Goal: Task Accomplishment & Management: Use online tool/utility

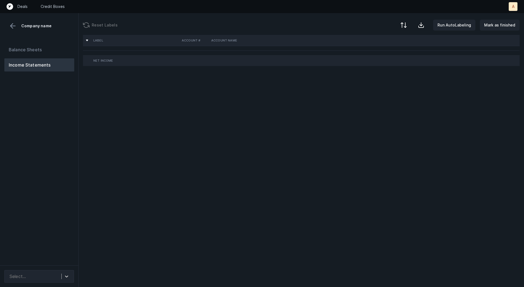
click at [54, 140] on div "Balance Sheets Income Statements" at bounding box center [39, 152] width 79 height 227
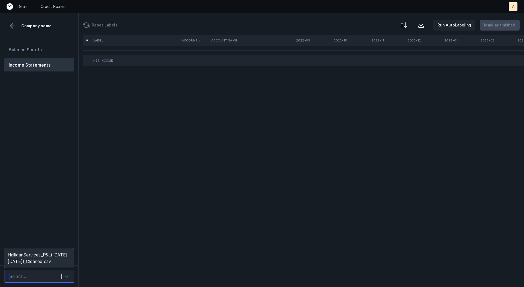
click at [47, 272] on div "Select..." at bounding box center [34, 276] width 55 height 10
click at [53, 255] on div "HalliganServices_P&L([DATE]-[DATE])_Cleaned.csv" at bounding box center [39, 257] width 70 height 17
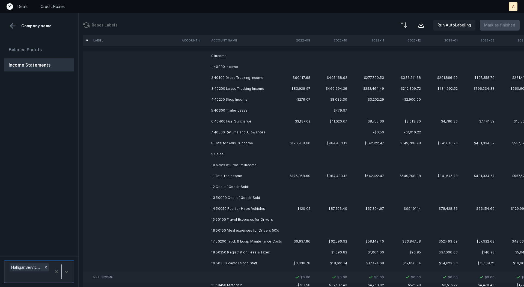
click at [249, 82] on td "2 40100 Gross Trucking Income" at bounding box center [242, 77] width 67 height 11
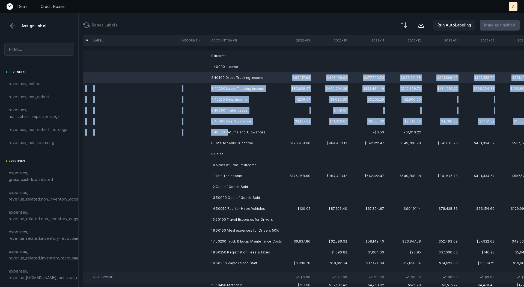
click at [228, 134] on td "7 40500 Returns and Allowances" at bounding box center [242, 132] width 67 height 11
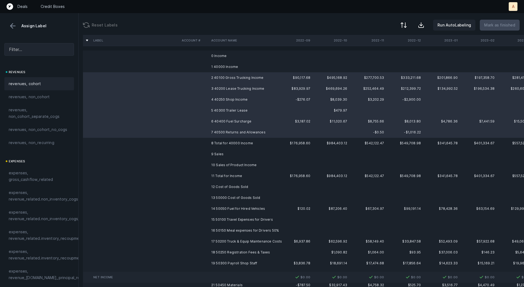
click at [45, 85] on div "revenues, cohort" at bounding box center [39, 83] width 61 height 7
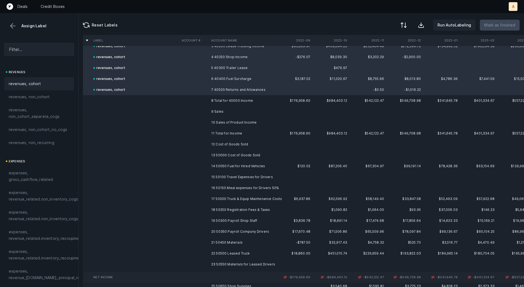
scroll to position [46, 0]
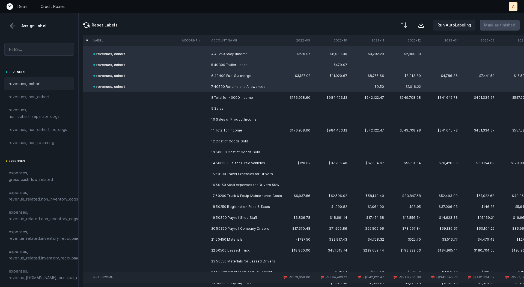
click at [210, 119] on td "10 Sales of Product Income" at bounding box center [242, 119] width 67 height 11
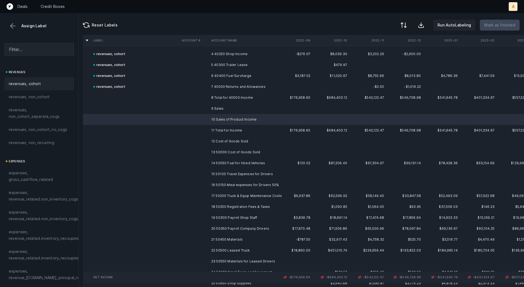
click at [43, 84] on div "revenues, cohort" at bounding box center [39, 83] width 61 height 7
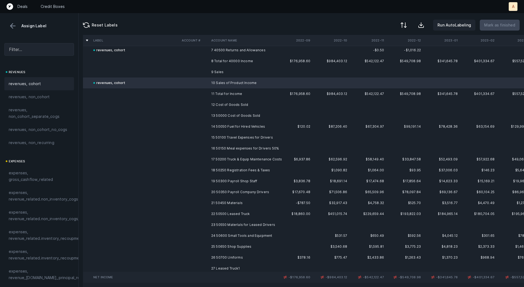
scroll to position [85, 0]
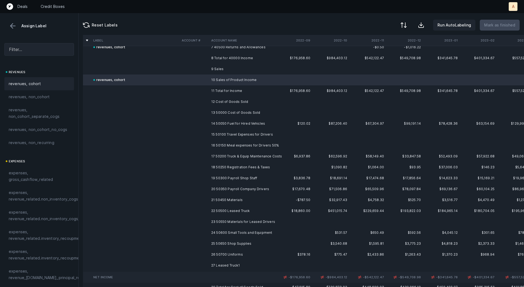
click at [227, 116] on td "13 50000 Cost of Goods Sold" at bounding box center [242, 112] width 67 height 11
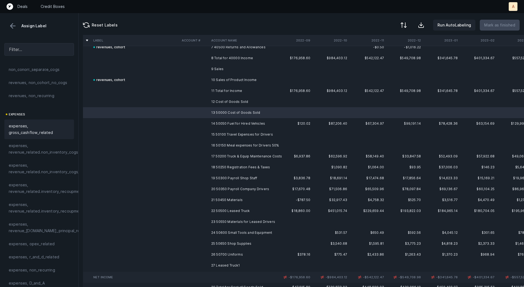
scroll to position [66, 0]
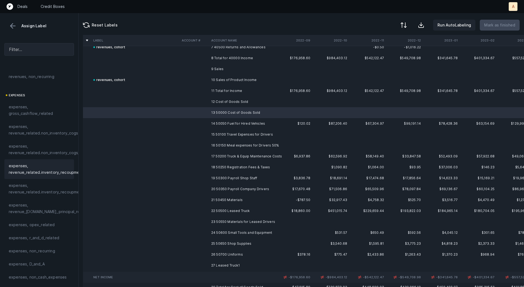
click at [42, 173] on span "expenses, revenue_related.inventory_recoupment" at bounding box center [46, 169] width 75 height 13
click at [225, 121] on td "14 50050 Fuel for Hired Vehicles" at bounding box center [242, 123] width 67 height 11
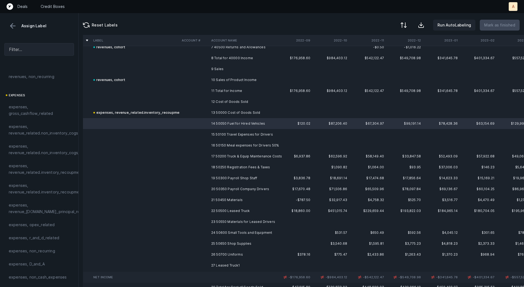
click at [235, 189] on td "20 50350 Payroll Company Drivers" at bounding box center [242, 189] width 67 height 11
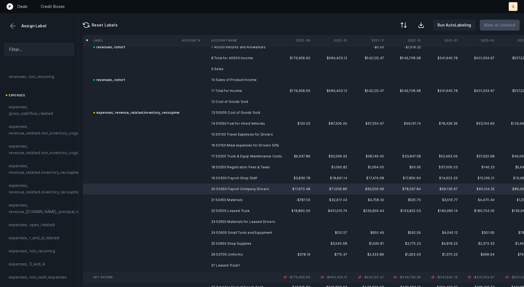
click at [235, 128] on td "14 50050 Fuel for Hired Vehicles" at bounding box center [242, 123] width 67 height 11
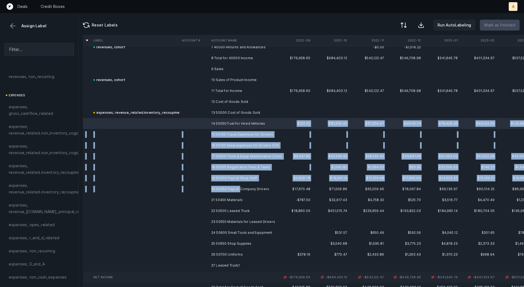
click at [239, 185] on td "20 50350 Payroll Company Drivers" at bounding box center [242, 189] width 67 height 11
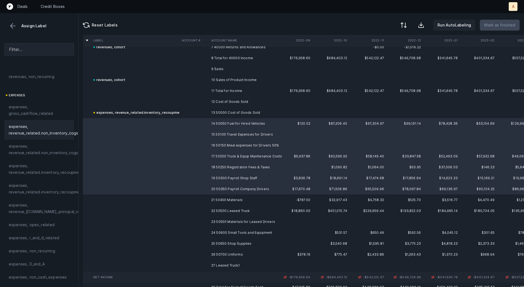
click at [59, 123] on span "expenses, revenue_related.non_inventory_cogs" at bounding box center [43, 129] width 69 height 13
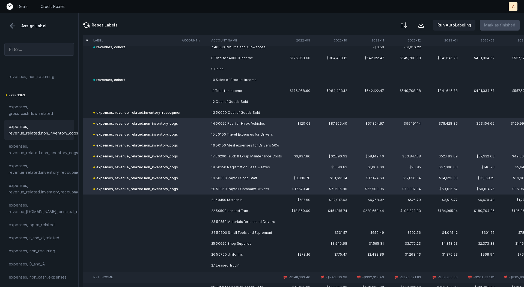
click at [242, 200] on td "21 50450 Materials" at bounding box center [242, 199] width 67 height 11
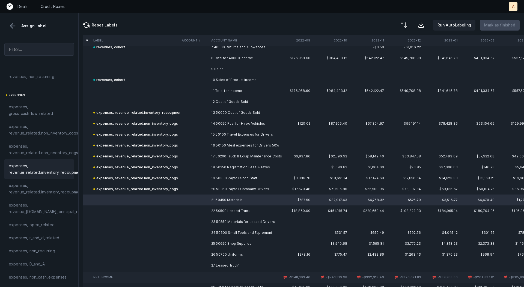
click at [64, 165] on span "expenses, revenue_related.inventory_recoupment" at bounding box center [46, 169] width 75 height 13
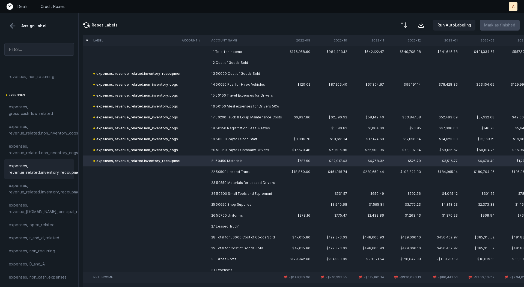
scroll to position [146, 0]
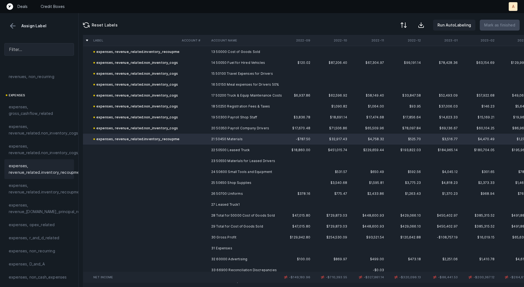
click at [236, 151] on td "22 50500 Leased Truck" at bounding box center [242, 150] width 67 height 11
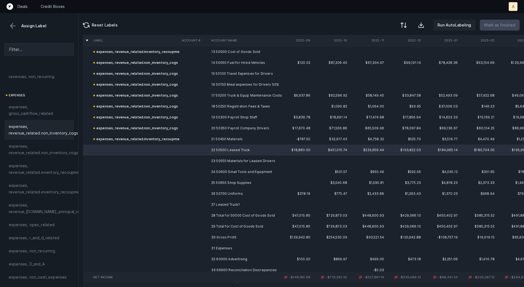
click at [52, 129] on span "expenses, revenue_related.non_inventory_cogs" at bounding box center [43, 129] width 69 height 13
click at [229, 161] on td "23 50550 MaterIals for Leased Drivers" at bounding box center [242, 160] width 67 height 11
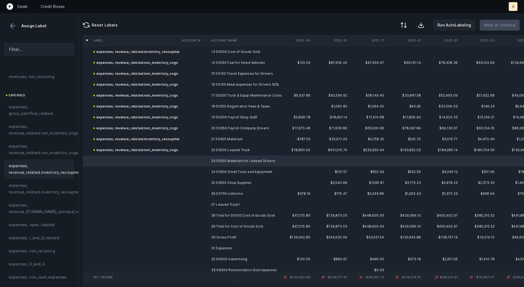
click at [55, 172] on span "expenses, revenue_related.inventory_recoupment" at bounding box center [46, 169] width 75 height 13
click at [191, 172] on td at bounding box center [193, 171] width 29 height 11
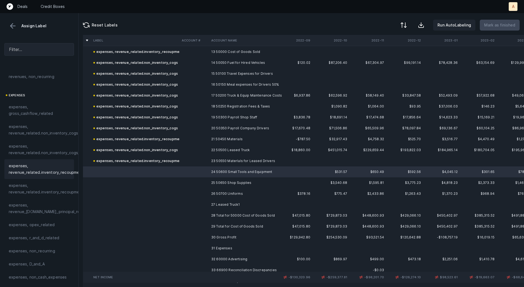
click at [53, 171] on span "expenses, revenue_related.inventory_recoupment" at bounding box center [46, 169] width 75 height 13
click at [202, 184] on td at bounding box center [193, 182] width 29 height 11
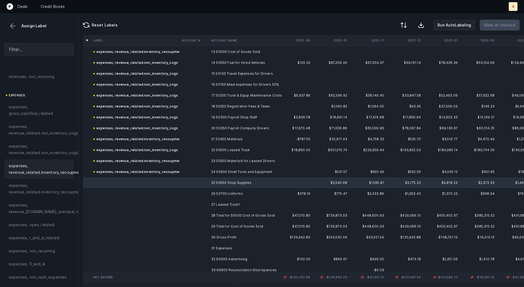
click at [66, 164] on span "expenses, revenue_related.inventory_recoupment" at bounding box center [46, 169] width 75 height 13
click at [214, 190] on td "26 50700 Uniforms" at bounding box center [242, 193] width 67 height 11
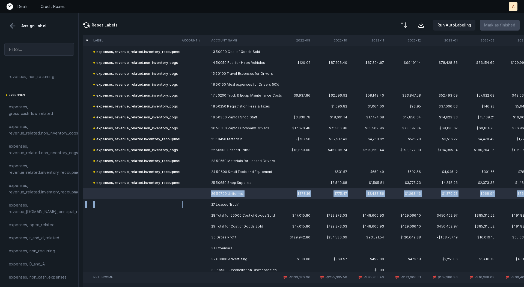
click at [198, 207] on td at bounding box center [193, 204] width 29 height 11
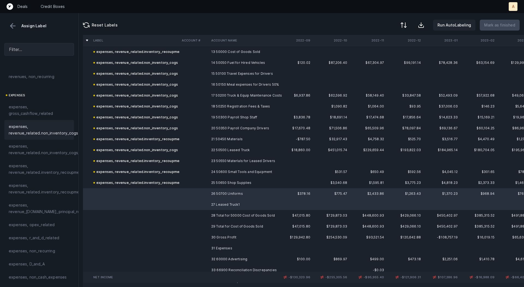
click at [38, 131] on span "expenses, revenue_related.non_inventory_cogs" at bounding box center [43, 129] width 69 height 13
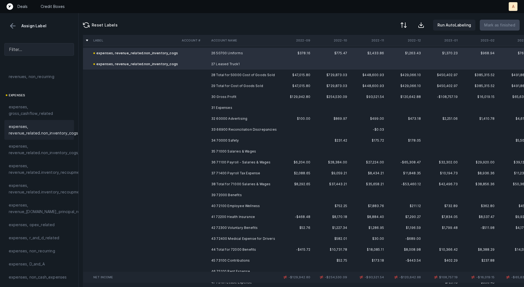
scroll to position [296, 0]
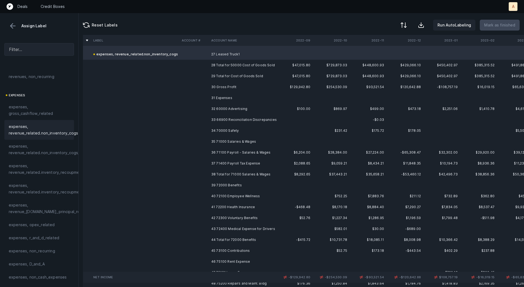
click at [207, 109] on td at bounding box center [193, 108] width 29 height 11
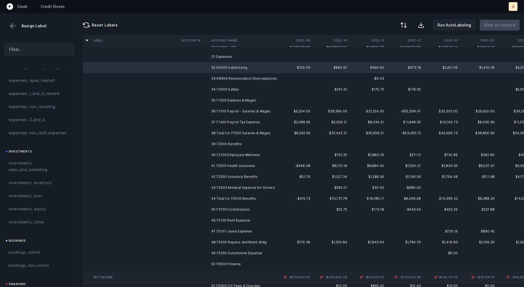
scroll to position [220, 0]
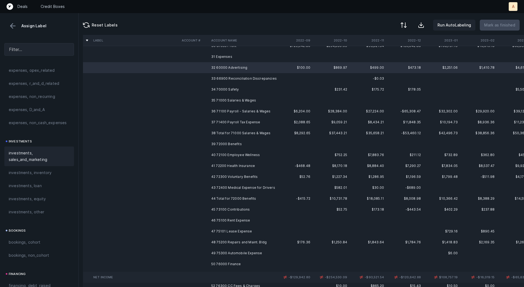
click at [45, 161] on span "investments, sales_and_marketing" at bounding box center [39, 156] width 61 height 13
click at [221, 78] on td "33 66900 Reconciliation Discrepancies" at bounding box center [242, 78] width 67 height 11
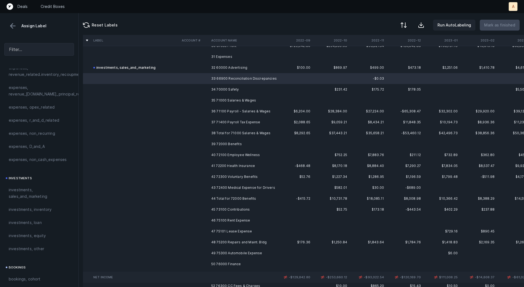
scroll to position [175, 0]
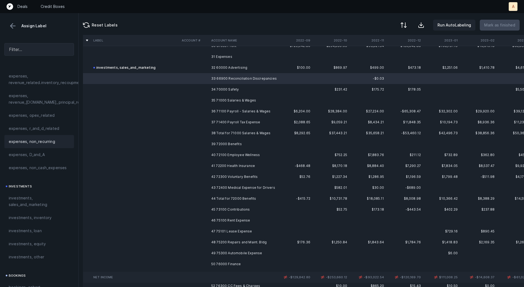
click at [51, 137] on div "expenses, non_recurring" at bounding box center [39, 141] width 70 height 13
click at [243, 87] on td "34 70000 Safety" at bounding box center [242, 89] width 67 height 11
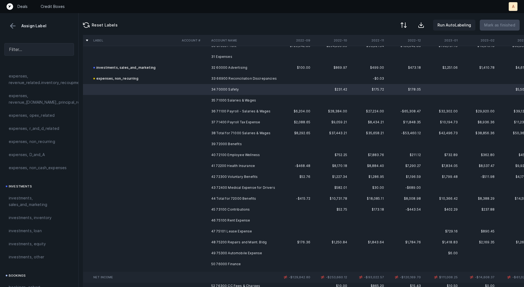
click at [239, 123] on td "37 71400 Payroll Tax Expense" at bounding box center [242, 122] width 67 height 11
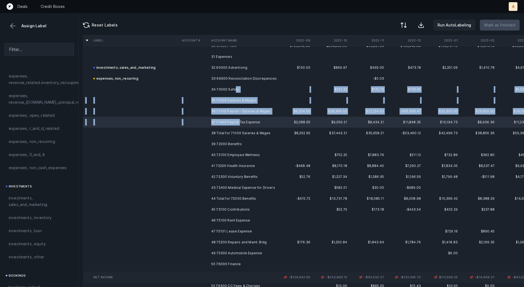
click at [234, 92] on td "34 70000 Safety" at bounding box center [242, 89] width 67 height 11
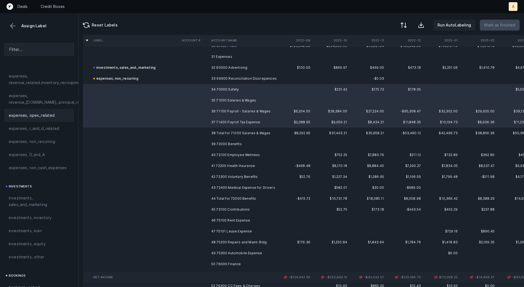
click at [52, 114] on span "expenses, opex_related" at bounding box center [32, 115] width 46 height 7
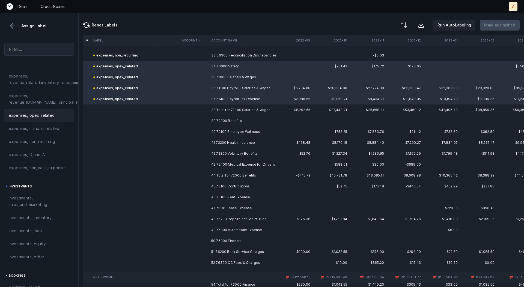
scroll to position [366, 0]
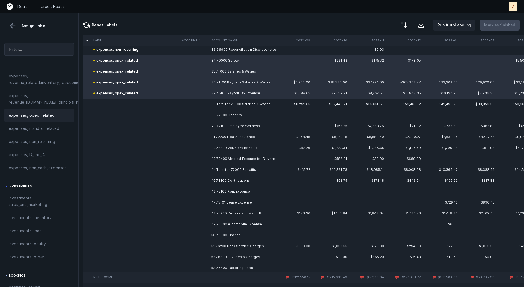
click at [212, 117] on td "39 72000 Benefits" at bounding box center [242, 115] width 67 height 11
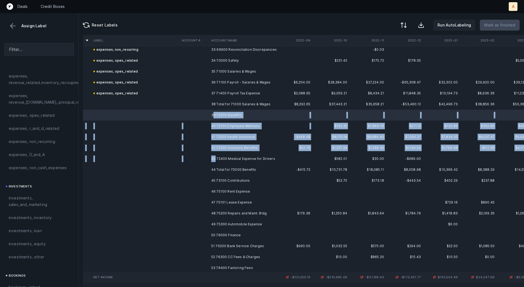
click at [215, 157] on td "43 72400 Medical Expense for Drivers" at bounding box center [242, 158] width 67 height 11
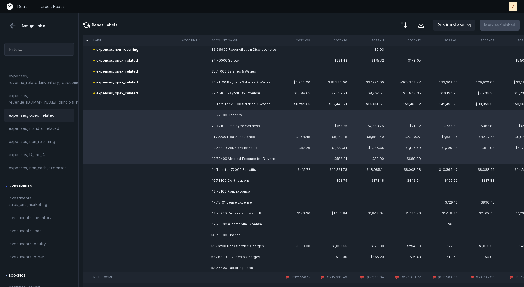
click at [55, 116] on div "expenses, opex_related" at bounding box center [39, 115] width 61 height 7
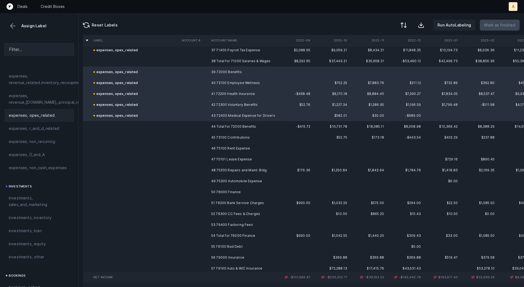
scroll to position [415, 0]
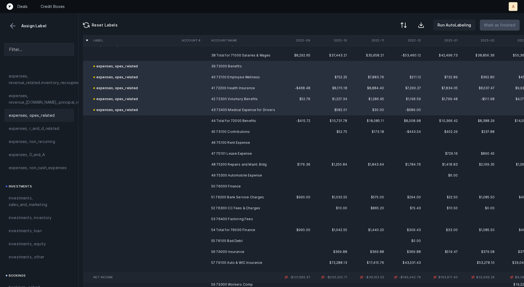
click at [211, 130] on td "45 73100 Contributions" at bounding box center [242, 131] width 67 height 11
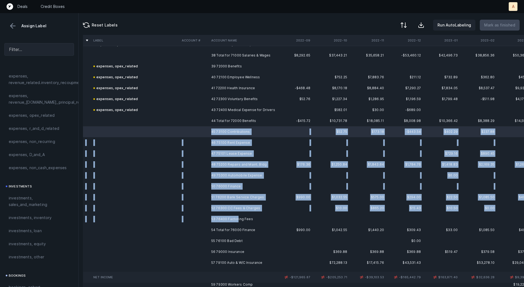
click at [237, 217] on td "53 76400 Factoring Fees" at bounding box center [242, 219] width 67 height 11
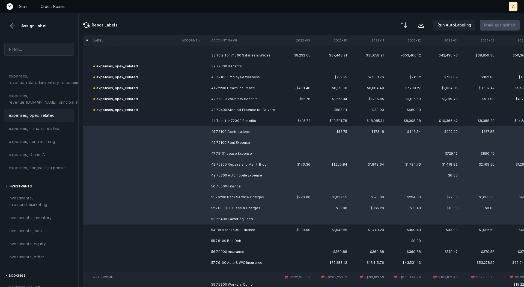
click at [54, 116] on div "expenses, opex_related" at bounding box center [39, 115] width 61 height 7
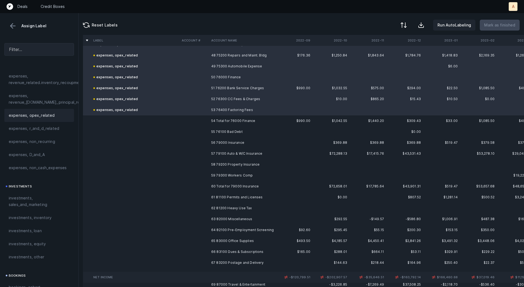
scroll to position [530, 0]
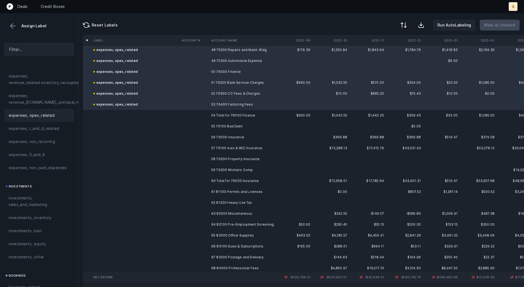
click at [206, 125] on td at bounding box center [193, 126] width 29 height 11
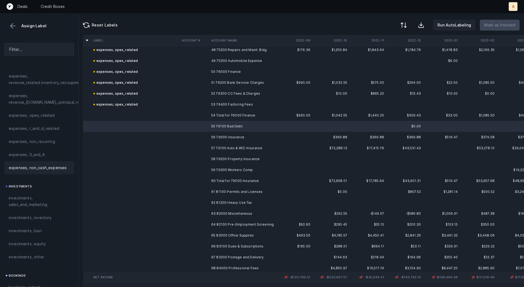
click at [57, 164] on span "expenses, non_cash_expenses" at bounding box center [38, 167] width 58 height 7
click at [212, 137] on td "56 79000 Insurance" at bounding box center [242, 137] width 67 height 11
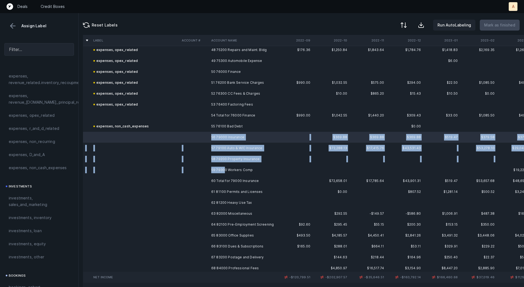
click at [225, 170] on td "59 79300 Workers Comp" at bounding box center [242, 169] width 67 height 11
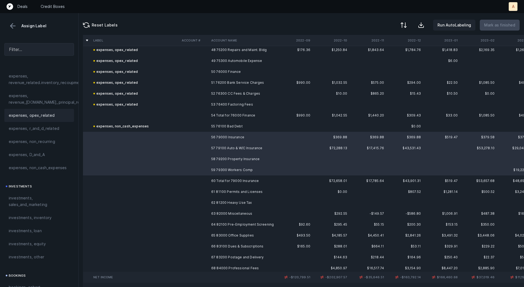
click at [49, 118] on span "expenses, opex_related" at bounding box center [32, 115] width 46 height 7
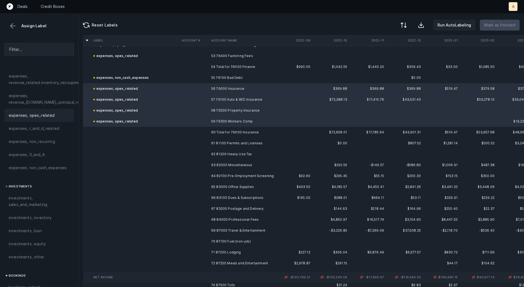
scroll to position [580, 0]
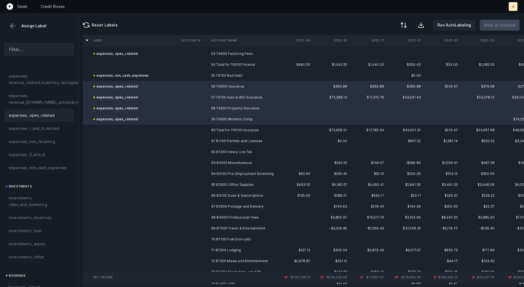
click at [206, 139] on td at bounding box center [193, 141] width 29 height 11
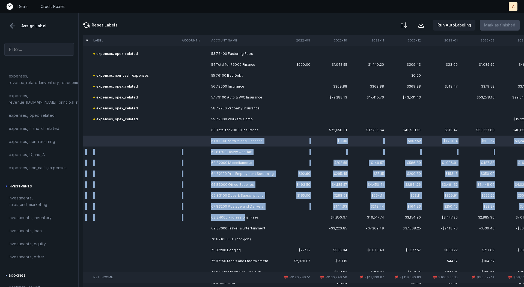
click at [242, 214] on td "68 84000 Professional Fees" at bounding box center [242, 217] width 67 height 11
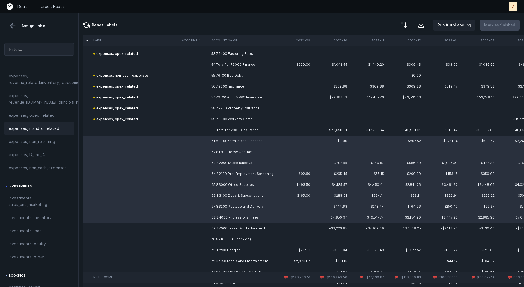
scroll to position [178, 0]
click at [58, 113] on div "expenses, opex_related" at bounding box center [39, 113] width 61 height 7
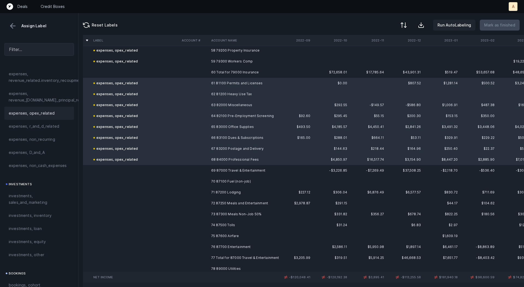
scroll to position [641, 0]
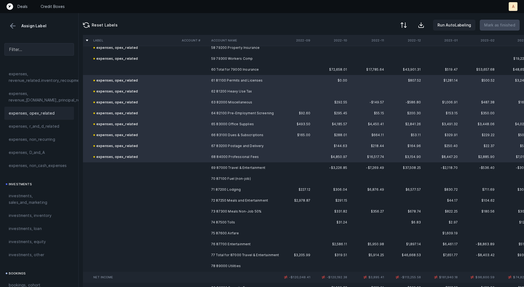
click at [214, 169] on td "69 87000 Travel & Entertainment" at bounding box center [242, 167] width 67 height 11
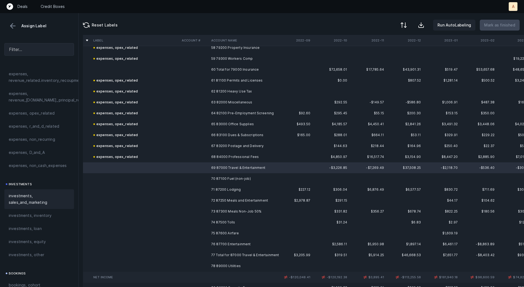
click at [38, 194] on span "investments, sales_and_marketing" at bounding box center [39, 199] width 61 height 13
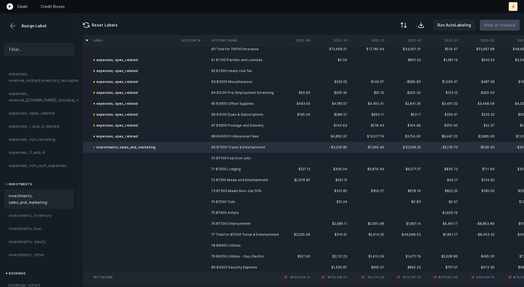
scroll to position [666, 0]
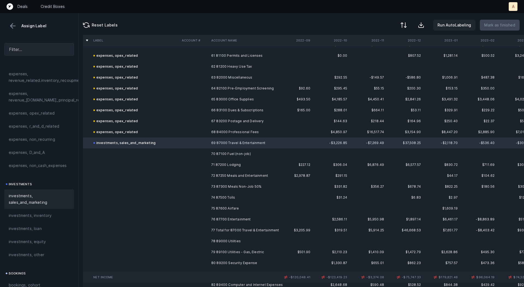
click at [216, 156] on td "70 87100 Fuel (non-job)" at bounding box center [242, 153] width 67 height 11
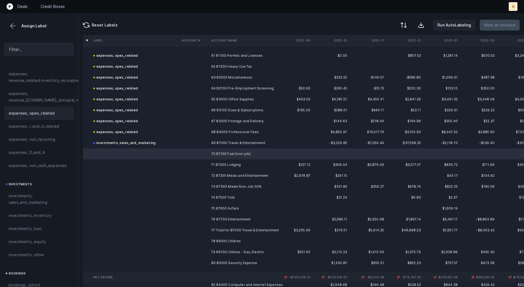
click at [51, 110] on span "expenses, opex_related" at bounding box center [32, 113] width 46 height 7
click at [181, 166] on td at bounding box center [193, 164] width 29 height 11
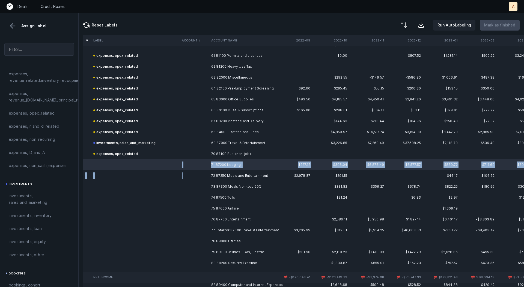
click at [201, 175] on td at bounding box center [193, 175] width 29 height 11
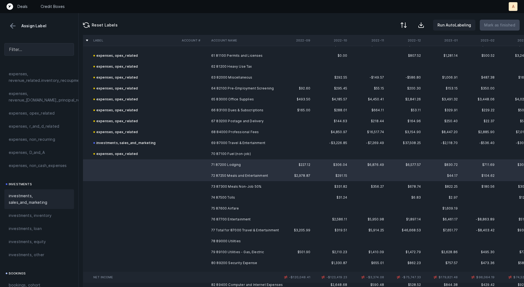
click at [42, 194] on span "investments, sales_and_marketing" at bounding box center [39, 199] width 61 height 13
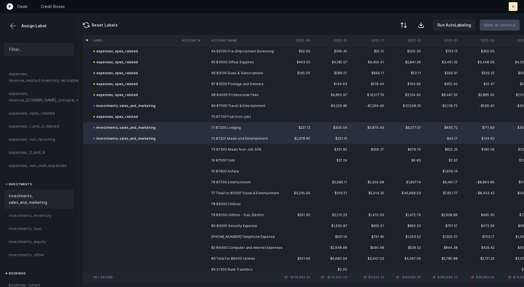
scroll to position [709, 0]
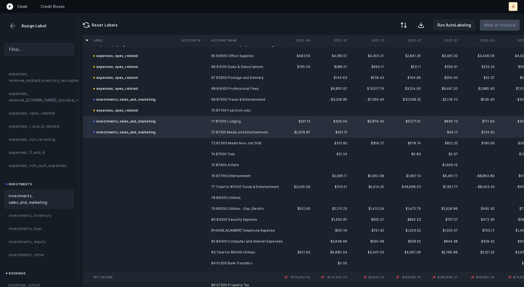
click at [214, 145] on td "73 87300 Meals Non-Job 50%" at bounding box center [242, 143] width 67 height 11
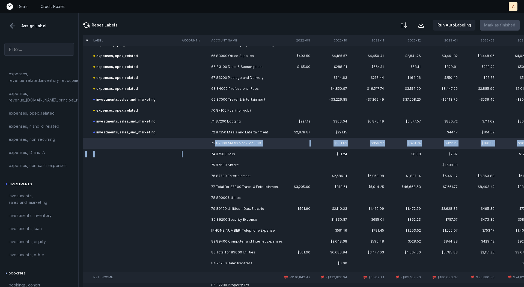
click at [208, 155] on td at bounding box center [193, 154] width 29 height 11
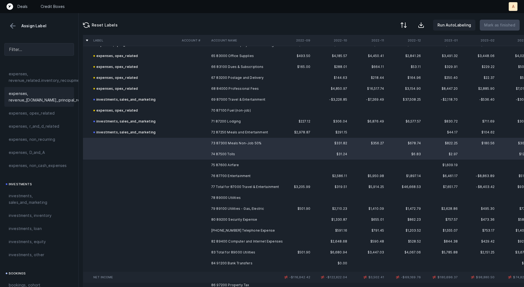
click at [43, 104] on div "expenses, revenue_[DOMAIN_NAME]_principal_recoupment" at bounding box center [39, 97] width 70 height 20
click at [250, 162] on td "75 87600 Airfare" at bounding box center [242, 165] width 67 height 11
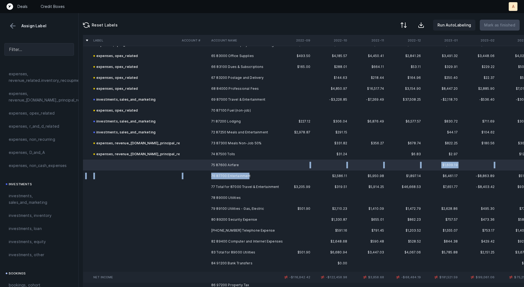
click at [248, 177] on td "76 87700 Entertainment" at bounding box center [242, 175] width 67 height 11
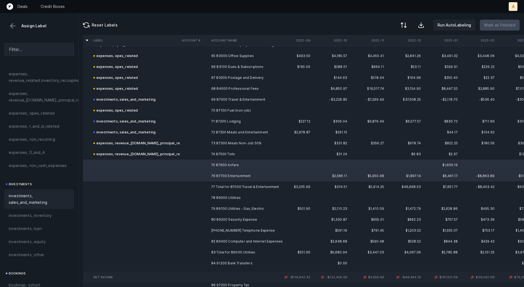
click at [25, 191] on div "investments, sales_and_marketing" at bounding box center [39, 199] width 70 height 20
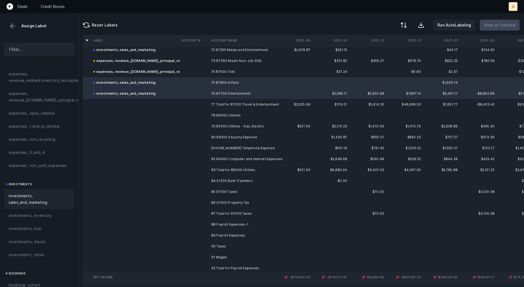
scroll to position [821, 0]
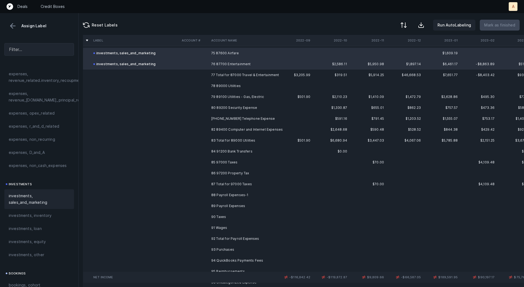
click at [235, 85] on td "78 89000 Utilities" at bounding box center [242, 85] width 67 height 11
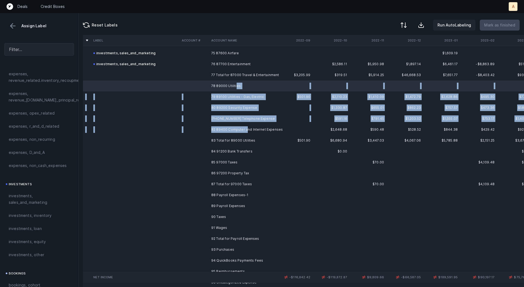
click at [247, 130] on td "82 89400 Computer and Internet Expenses" at bounding box center [242, 129] width 67 height 11
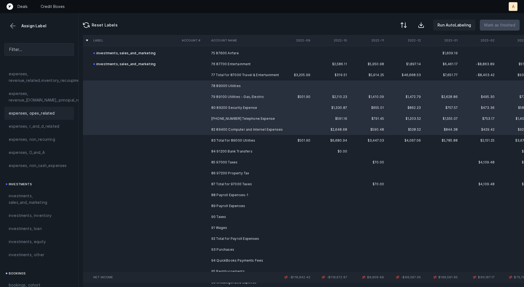
click at [43, 108] on div "expenses, opex_related" at bounding box center [39, 113] width 70 height 13
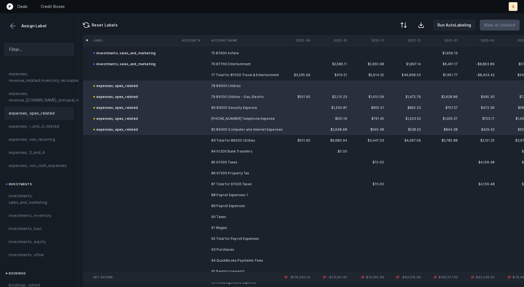
scroll to position [839, 0]
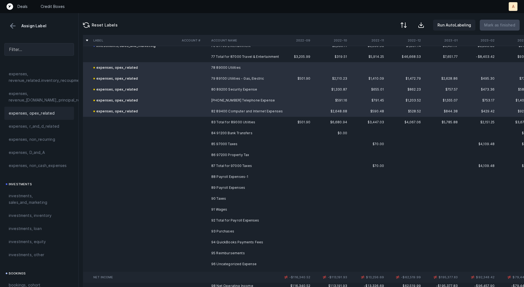
click at [226, 134] on td "84 91200 Bank Transfers" at bounding box center [242, 133] width 67 height 11
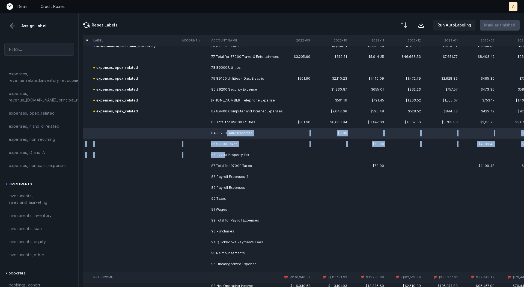
click at [224, 152] on td "86 97200 Property Tax" at bounding box center [242, 154] width 67 height 11
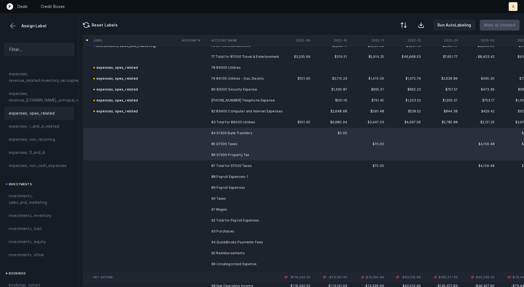
click at [46, 115] on span "expenses, opex_related" at bounding box center [32, 113] width 46 height 7
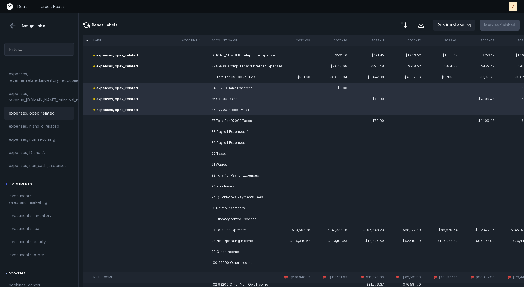
scroll to position [907, 0]
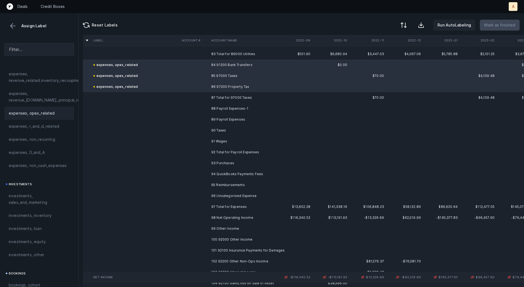
click at [230, 107] on td "88 Payroll Expenses-1" at bounding box center [242, 108] width 67 height 11
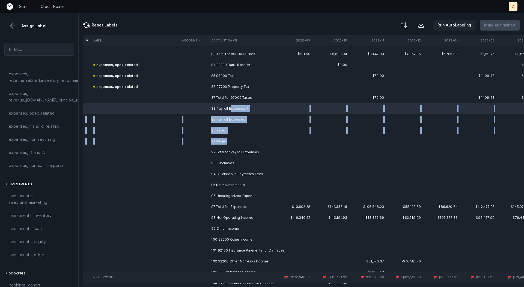
click at [226, 143] on td "91 Wages" at bounding box center [242, 141] width 67 height 11
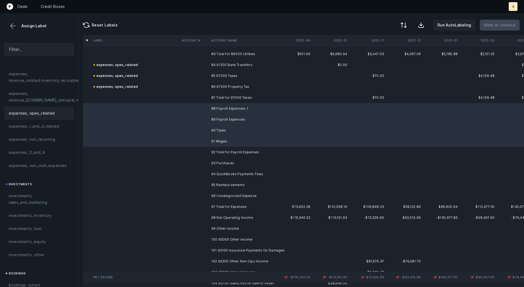
click at [48, 110] on span "expenses, opex_related" at bounding box center [32, 113] width 46 height 7
click at [205, 164] on td at bounding box center [193, 163] width 29 height 11
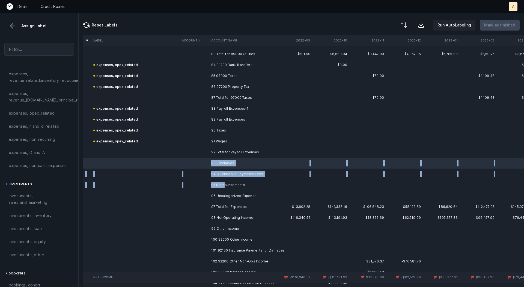
click at [224, 184] on td "95 Reimbursements" at bounding box center [242, 184] width 67 height 11
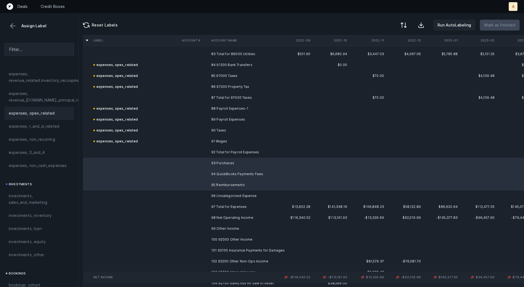
click at [56, 110] on div "expenses, opex_related" at bounding box center [39, 113] width 61 height 7
click at [224, 193] on td "96 Uncategorized Expense" at bounding box center [242, 195] width 67 height 11
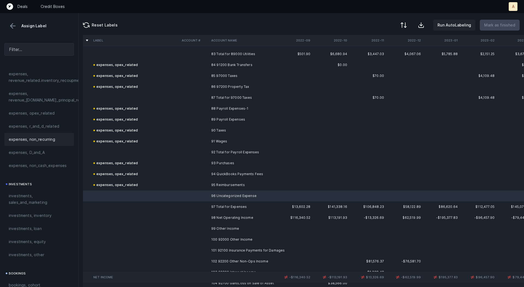
click at [50, 136] on span "expenses, non_recurring" at bounding box center [32, 139] width 46 height 7
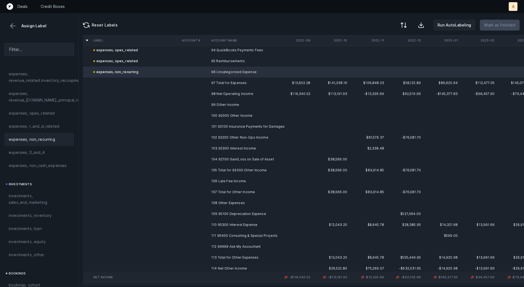
scroll to position [1032, 0]
click at [244, 118] on td "100 92000 Other Income" at bounding box center [242, 115] width 67 height 11
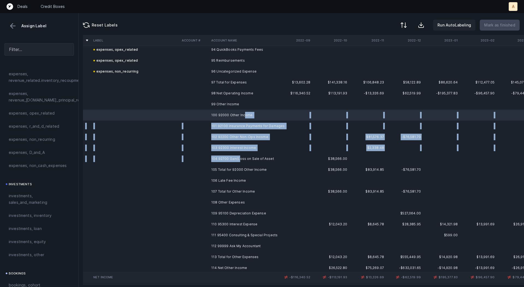
click at [240, 160] on td "104 92700 Gain/Loss on Sale of Asset" at bounding box center [242, 158] width 67 height 11
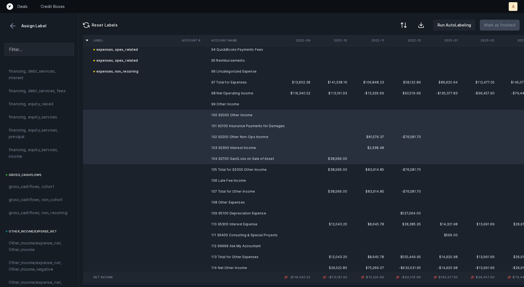
scroll to position [612, 0]
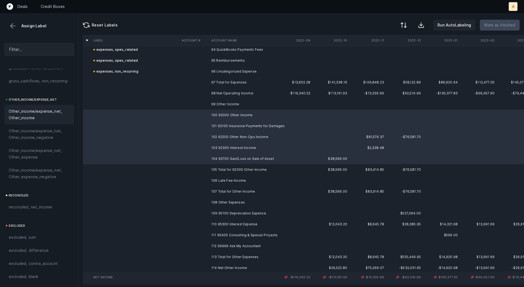
click at [25, 115] on span "Other_income/expense_net, Other_income" at bounding box center [39, 114] width 61 height 13
click at [194, 180] on td at bounding box center [193, 180] width 29 height 11
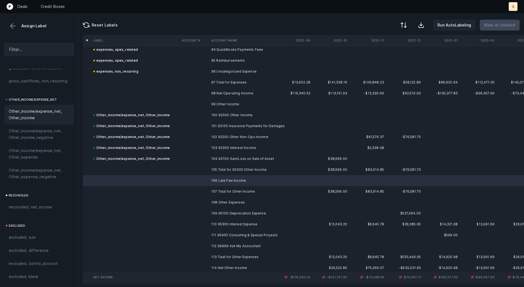
click at [46, 111] on span "Other_income/expense_net, Other_income" at bounding box center [39, 114] width 61 height 13
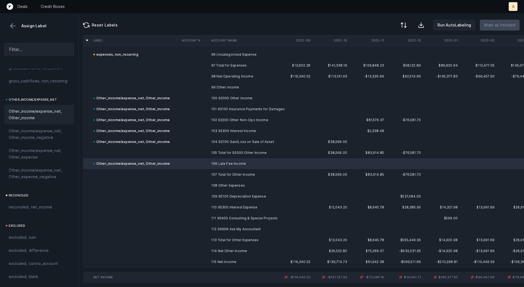
click at [205, 199] on td at bounding box center [193, 196] width 29 height 11
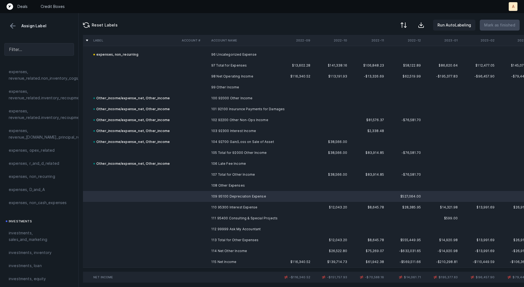
scroll to position [139, 0]
click at [40, 191] on span "expenses, D_and_A" at bounding box center [27, 191] width 36 height 7
click at [199, 210] on td at bounding box center [193, 207] width 29 height 11
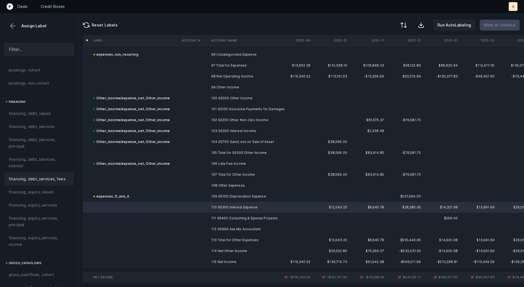
scroll to position [389, 0]
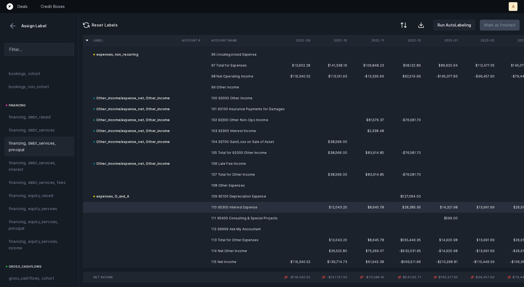
click at [38, 153] on div "financing, debt_services, principal" at bounding box center [39, 147] width 70 height 20
click at [31, 162] on span "financing, debt_services, interest" at bounding box center [39, 166] width 61 height 13
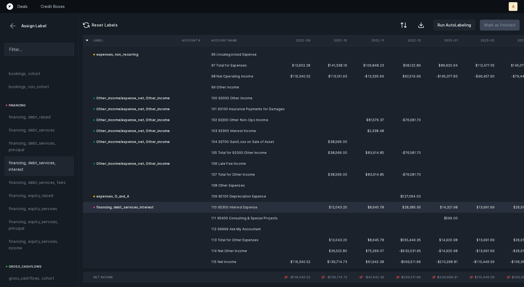
click at [237, 219] on td "111 95400 Consulting & Special Projects" at bounding box center [242, 218] width 67 height 11
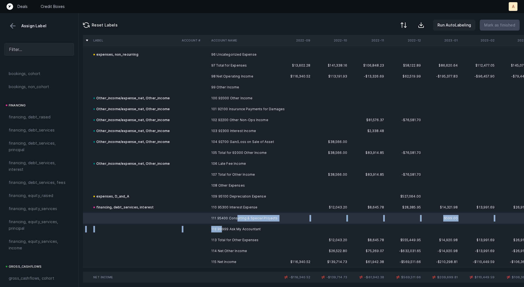
click at [222, 227] on td "112 99999 Ask My Accountant" at bounding box center [242, 229] width 67 height 11
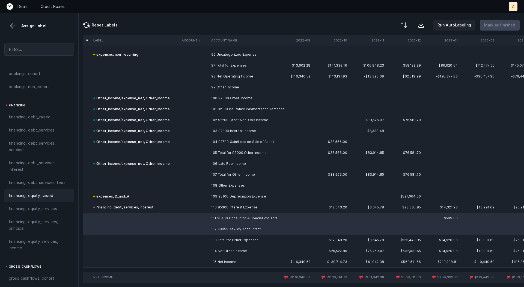
scroll to position [612, 0]
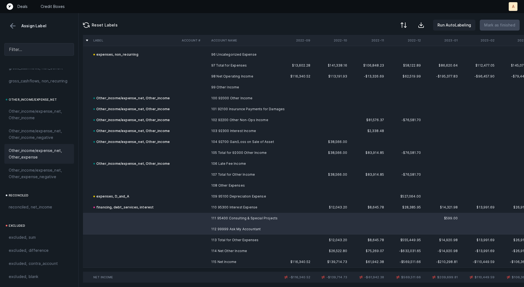
click at [32, 154] on span "Other_income/expense_net, Other_expense" at bounding box center [39, 153] width 61 height 13
click at [169, 260] on td at bounding box center [135, 261] width 88 height 11
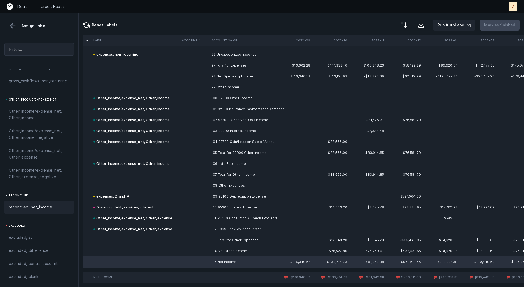
click at [46, 204] on span "reconciled, net_income" at bounding box center [31, 207] width 44 height 7
click at [354, 177] on td "$83,914.85" at bounding box center [367, 174] width 37 height 11
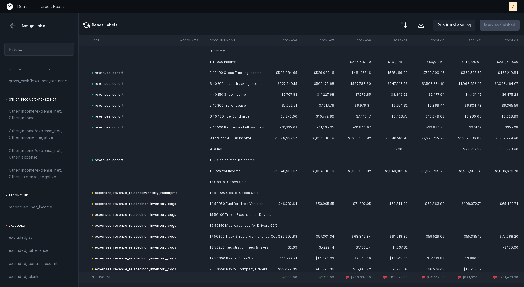
scroll to position [0, 786]
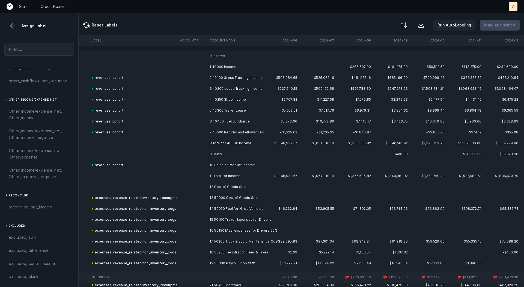
click at [199, 69] on td at bounding box center [192, 66] width 29 height 11
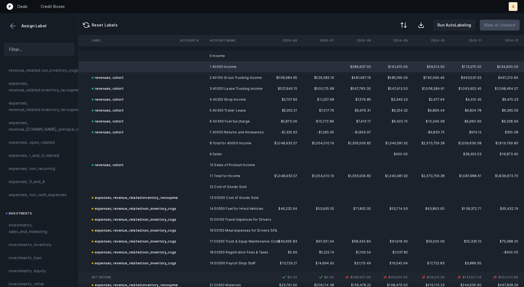
scroll to position [0, 0]
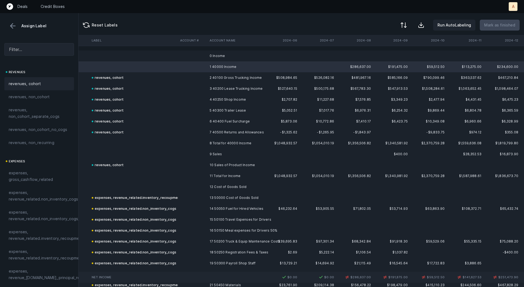
click at [34, 80] on span "revenues, cohort" at bounding box center [25, 83] width 32 height 7
click at [413, 144] on td "$2,370,759.28" at bounding box center [428, 143] width 37 height 11
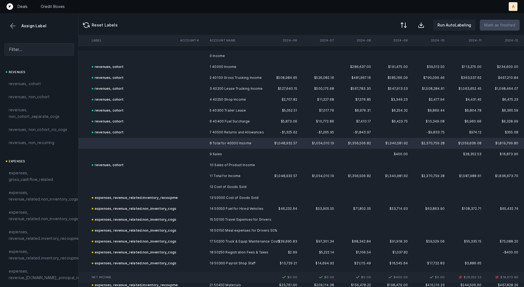
click at [440, 112] on td "$9,869.44" at bounding box center [428, 110] width 37 height 11
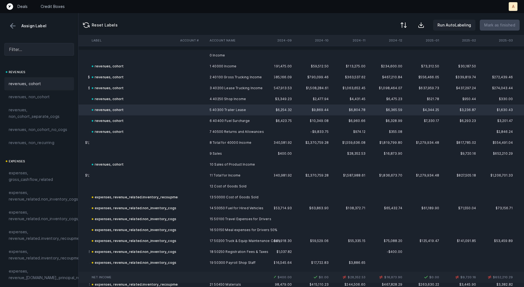
scroll to position [2, 902]
click at [357, 150] on td "$28,352.53" at bounding box center [349, 152] width 37 height 11
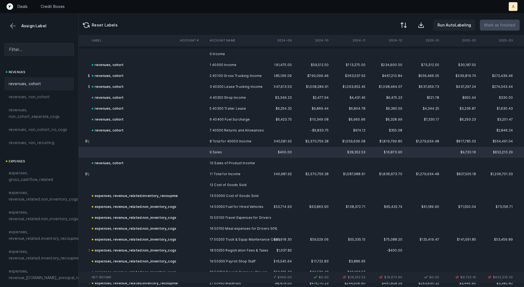
click at [48, 84] on div "revenues, cohort" at bounding box center [39, 83] width 61 height 7
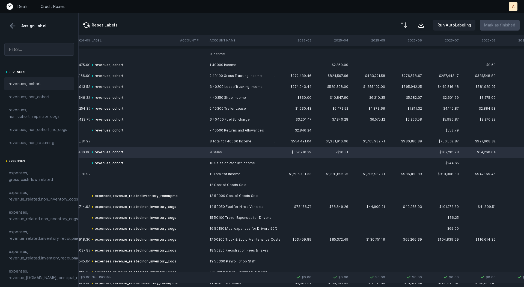
scroll to position [2, 1114]
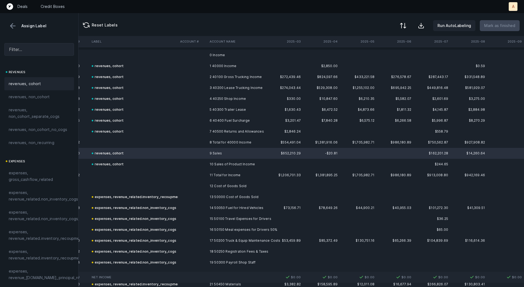
click at [406, 26] on div at bounding box center [403, 25] width 7 height 7
click at [390, 58] on div "By Hum label" at bounding box center [379, 57] width 55 height 11
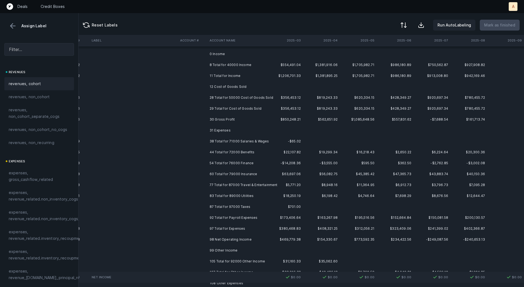
click at [305, 55] on td at bounding box center [321, 54] width 37 height 11
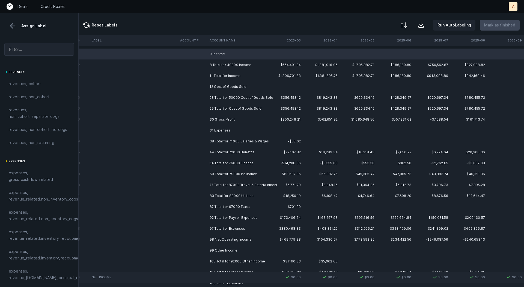
click at [245, 85] on td "12 Cost of Goods Sold" at bounding box center [240, 86] width 67 height 11
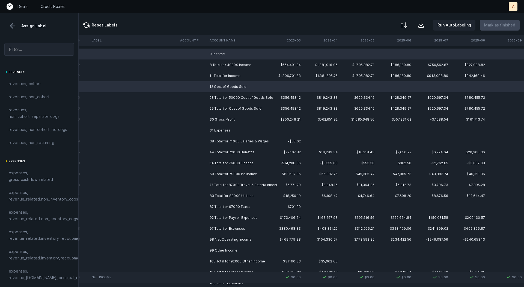
click at [233, 127] on td "31 Expenses" at bounding box center [240, 130] width 67 height 11
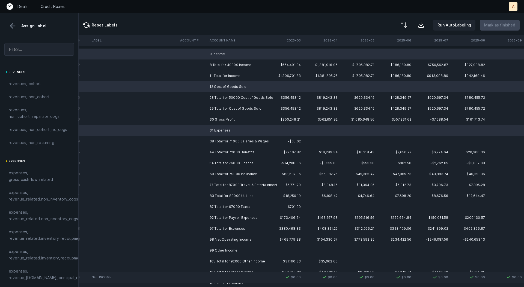
click at [219, 252] on td "99 Other Income" at bounding box center [240, 250] width 67 height 11
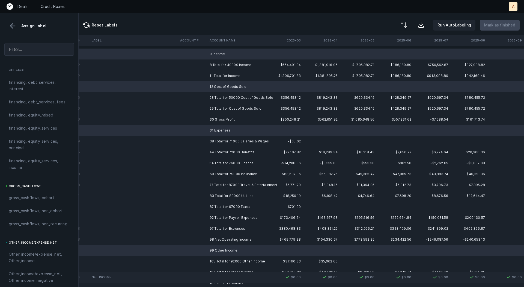
scroll to position [612, 0]
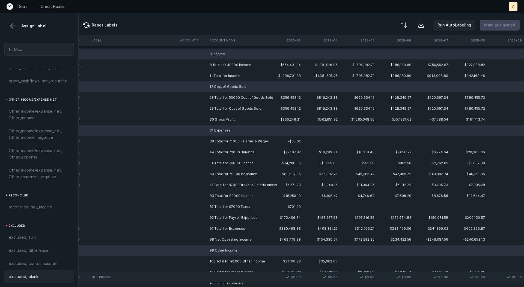
click at [45, 273] on div "excluded, blank" at bounding box center [39, 276] width 61 height 7
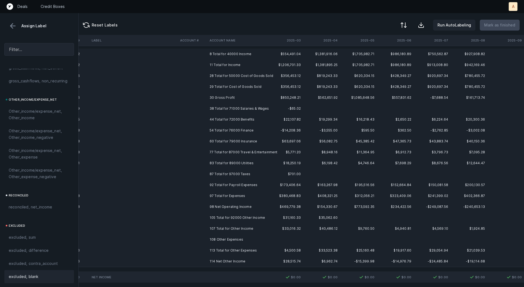
click at [208, 96] on td "30 Gross Profit" at bounding box center [240, 97] width 67 height 11
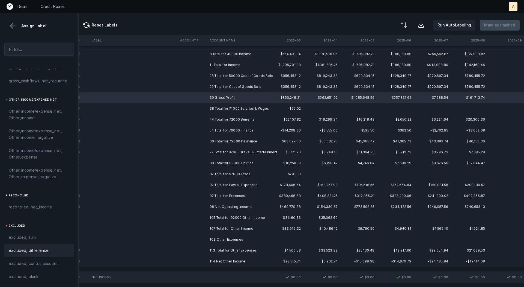
click at [52, 253] on div "excluded, difference" at bounding box center [39, 250] width 61 height 7
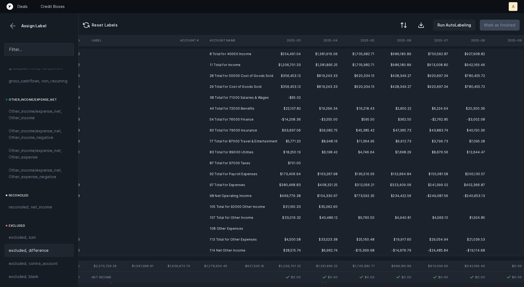
click at [221, 193] on td "98 Net Operating Income" at bounding box center [240, 195] width 67 height 11
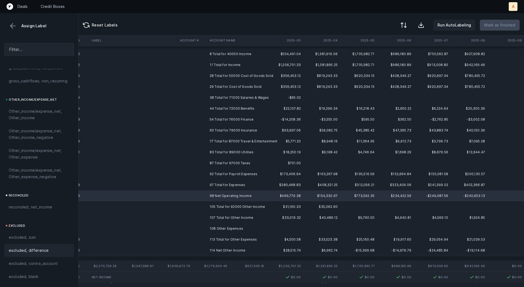
click at [31, 245] on div "excluded, difference" at bounding box center [39, 250] width 70 height 13
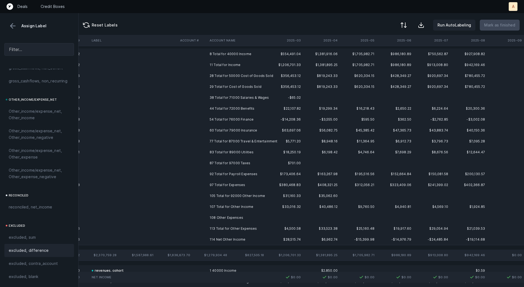
click at [205, 215] on td at bounding box center [192, 217] width 29 height 11
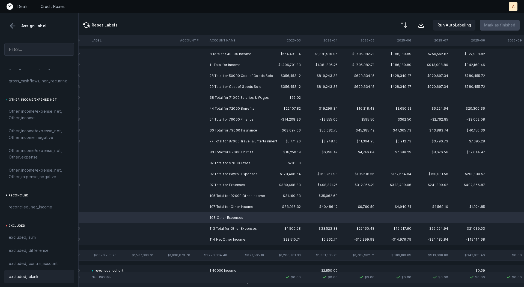
click at [33, 272] on div "excluded, blank" at bounding box center [39, 276] width 70 height 13
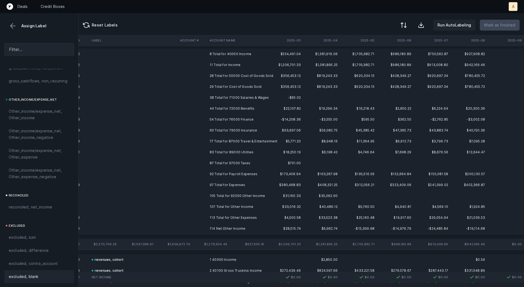
click at [197, 226] on td at bounding box center [192, 228] width 29 height 11
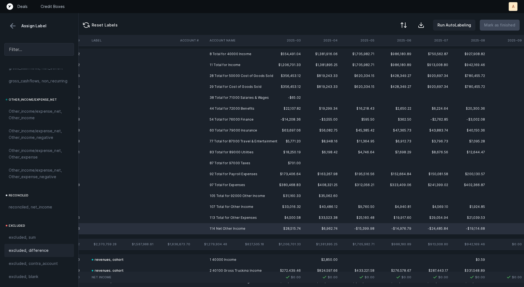
click at [36, 250] on span "excluded, difference" at bounding box center [29, 250] width 40 height 7
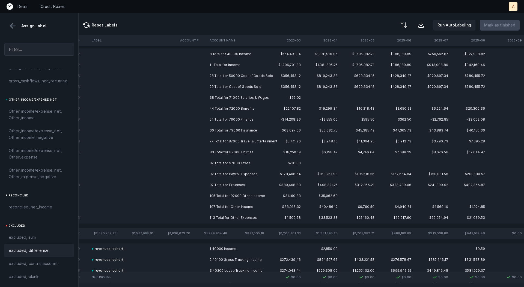
scroll to position [0, 1114]
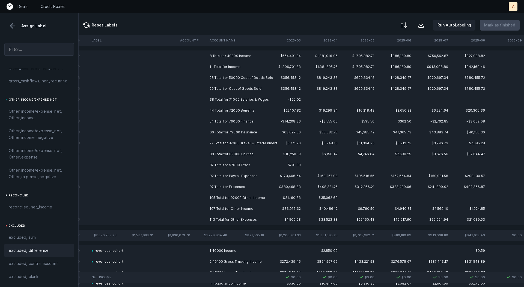
click at [236, 52] on td "8 Total for 40000 Income" at bounding box center [240, 55] width 67 height 11
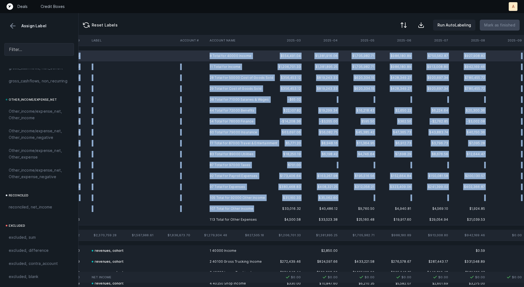
click at [242, 213] on td "107 Total for Other Income" at bounding box center [240, 208] width 67 height 11
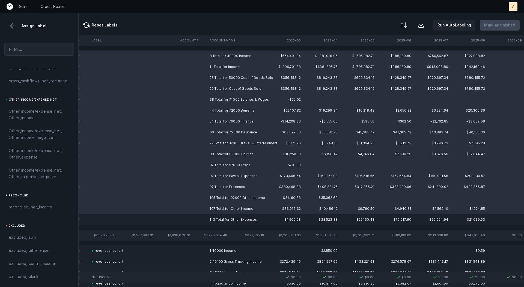
click at [238, 217] on td "113 Total for Other Expenses" at bounding box center [240, 219] width 67 height 11
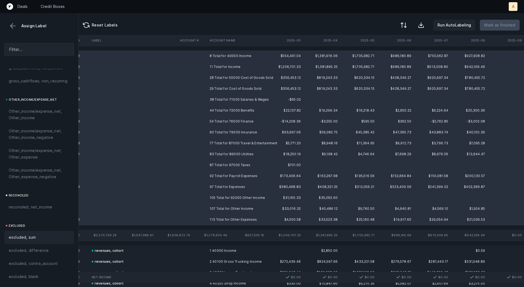
click at [10, 236] on span "excluded, sum" at bounding box center [22, 237] width 27 height 7
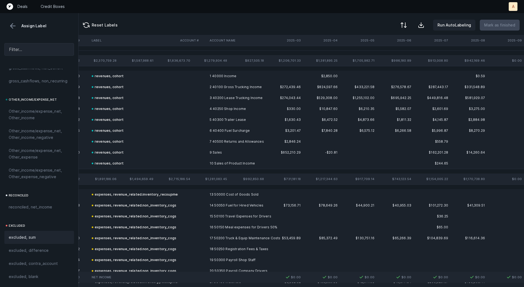
click at [13, 26] on button at bounding box center [13, 26] width 8 height 8
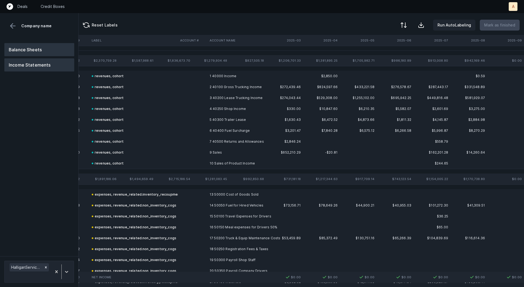
click at [34, 47] on button "Balance Sheets" at bounding box center [39, 49] width 70 height 13
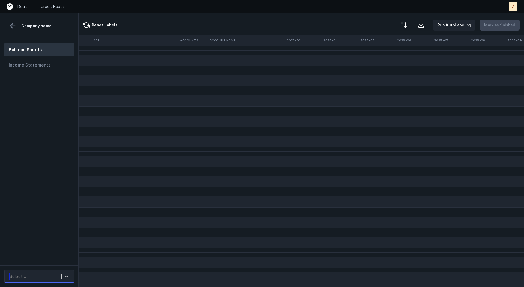
click at [36, 275] on div "Select..." at bounding box center [34, 276] width 55 height 10
click at [51, 256] on div "HalliganServices_BS([DATE]-[DATE])_Cleaned.csv" at bounding box center [39, 257] width 70 height 17
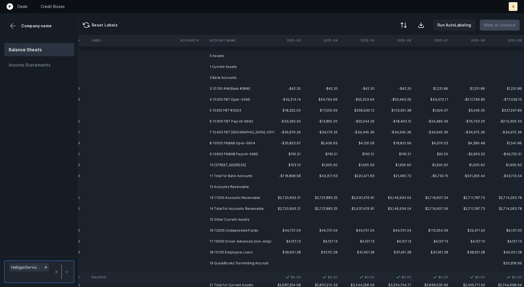
click at [245, 87] on td "3 10100 AIM Bank #3845" at bounding box center [240, 88] width 67 height 11
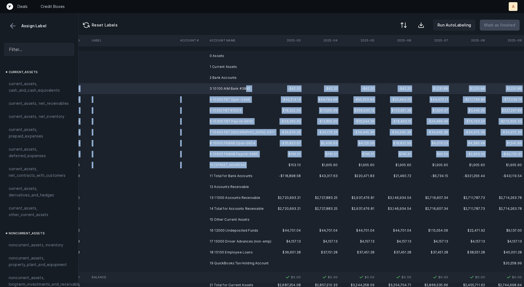
click at [227, 169] on td "10 [STREET_ADDRESS]" at bounding box center [240, 165] width 67 height 11
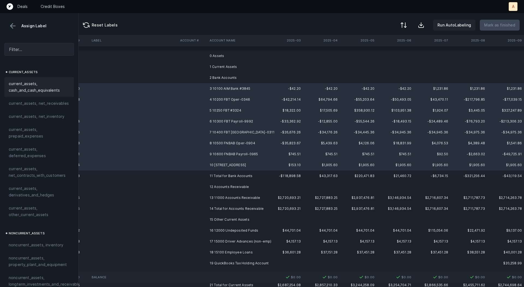
click at [55, 92] on span "current_assets, cash_and_cash_equivalents" at bounding box center [39, 86] width 61 height 13
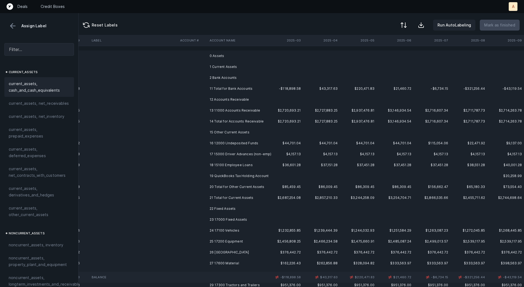
click at [211, 110] on td "13 11000 Accounts Receivable" at bounding box center [240, 110] width 67 height 11
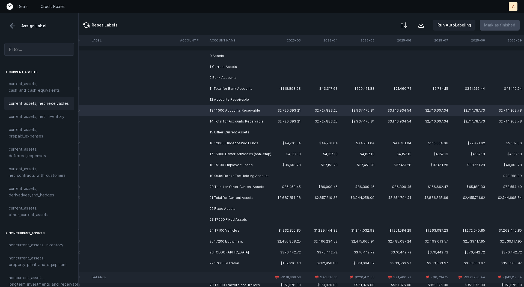
click at [56, 99] on div "current_assets, net_receivables" at bounding box center [39, 103] width 70 height 13
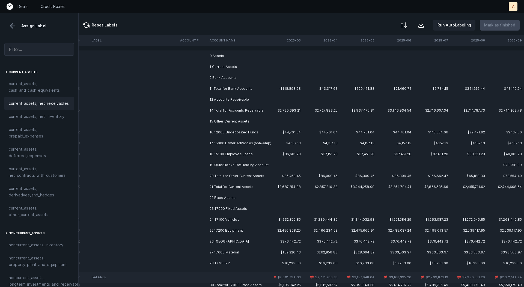
click at [229, 133] on td "16 12000 Undeposited Funds" at bounding box center [240, 132] width 67 height 11
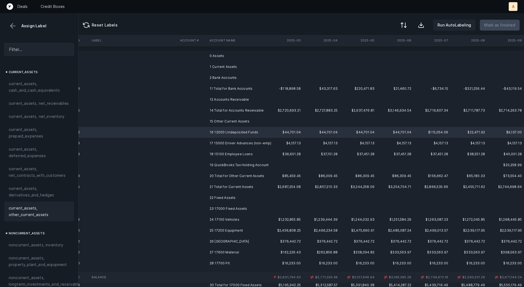
click at [35, 212] on span "current_assets, other_current_assets" at bounding box center [39, 211] width 61 height 13
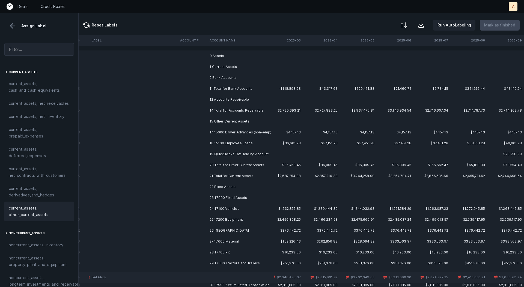
click at [232, 133] on td "17 15000 Driver Advances (non-emp)" at bounding box center [240, 132] width 67 height 11
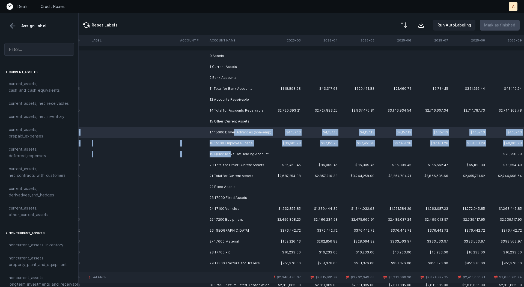
click at [230, 152] on td "19 QuickBooks Tax Holding Account" at bounding box center [240, 154] width 67 height 11
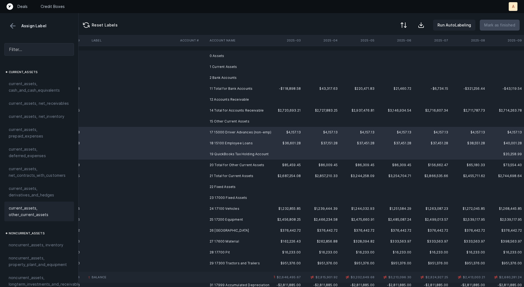
click at [22, 208] on span "current_assets, other_current_assets" at bounding box center [39, 211] width 61 height 13
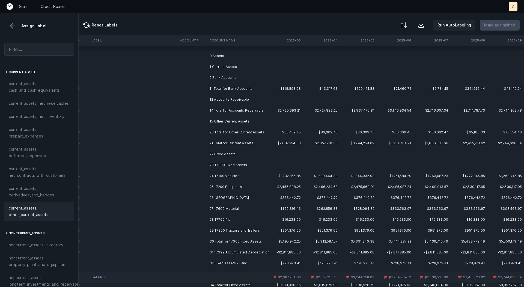
click at [237, 173] on td "24 17100 Vehicles" at bounding box center [240, 175] width 67 height 11
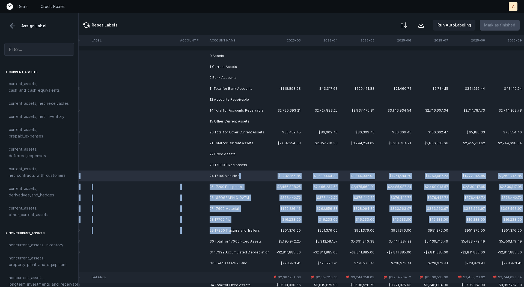
click at [230, 232] on td "29 17300 Tractors and Trailers" at bounding box center [240, 230] width 67 height 11
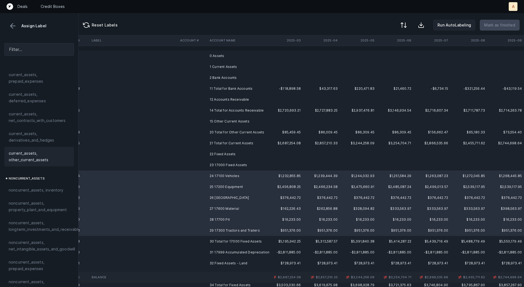
scroll to position [75, 0]
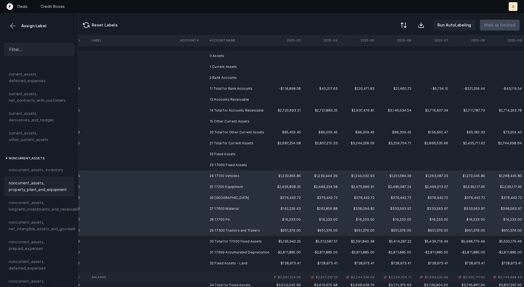
click at [25, 184] on span "noncurrent_assets, property_plant_and_equipment" at bounding box center [39, 186] width 61 height 13
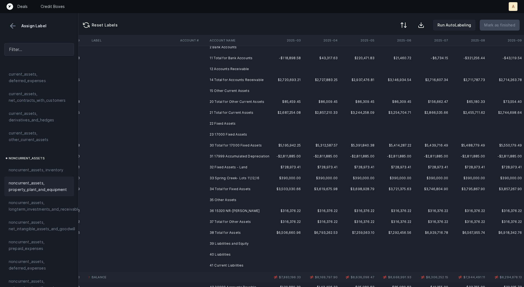
scroll to position [34, 1114]
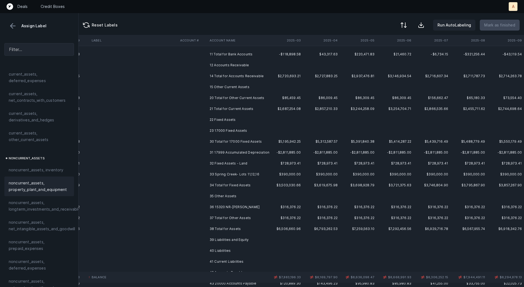
click at [220, 155] on td "31 17999 Accumulated Depreciation" at bounding box center [240, 152] width 67 height 11
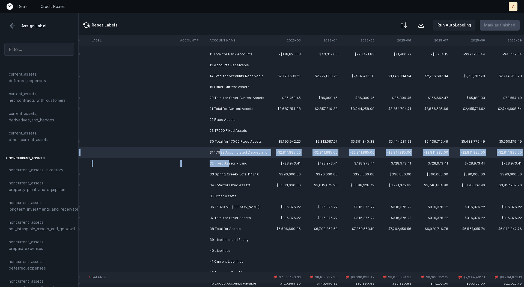
click at [228, 163] on td "32 Fixed Assets - Land" at bounding box center [240, 163] width 67 height 11
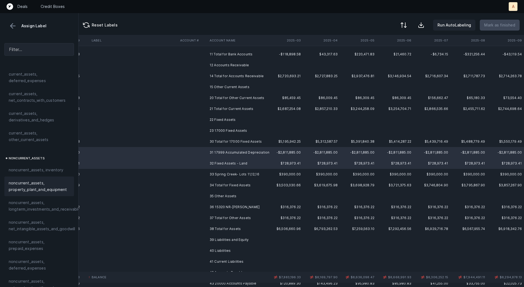
click at [35, 187] on span "noncurrent_assets, property_plant_and_equipment" at bounding box center [39, 186] width 61 height 13
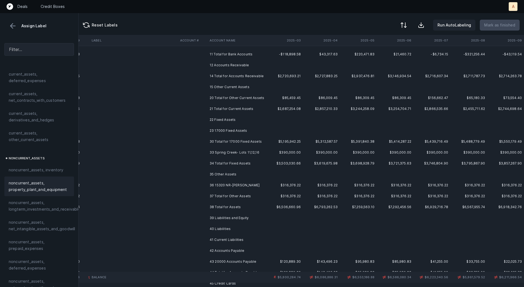
click at [214, 153] on td "33 Spring Creek- Lots 11,12,16" at bounding box center [240, 152] width 67 height 11
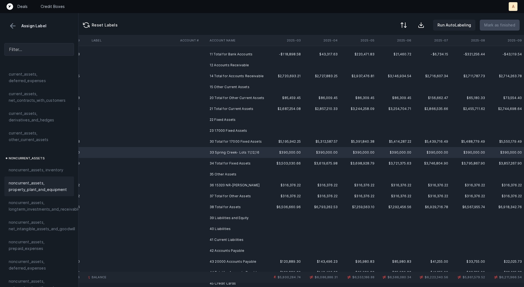
click at [47, 190] on span "noncurrent_assets, property_plant_and_equipment" at bounding box center [39, 186] width 61 height 13
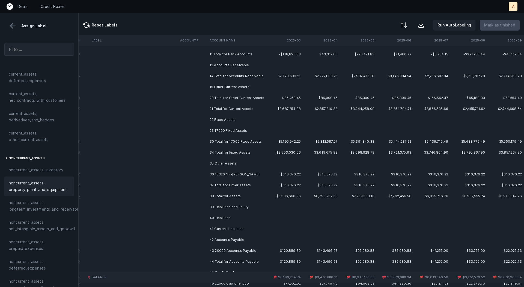
click at [191, 175] on td at bounding box center [192, 174] width 29 height 11
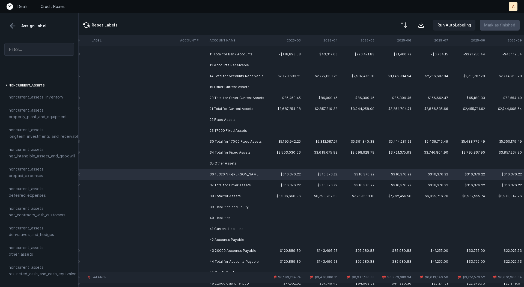
scroll to position [152, 0]
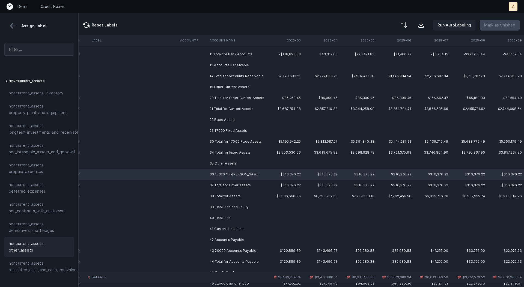
click at [32, 238] on div "noncurrent_assets, other_assets" at bounding box center [39, 247] width 70 height 20
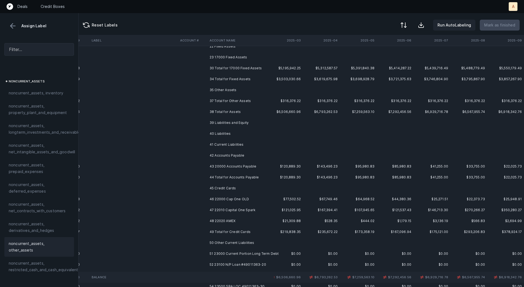
scroll to position [164, 1114]
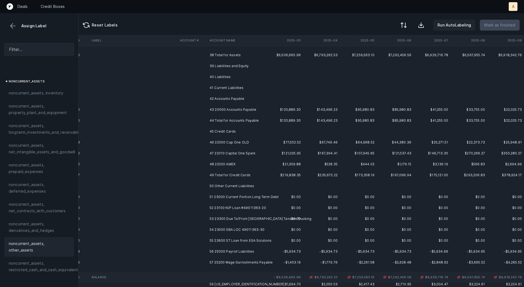
click at [228, 108] on td "43 20000 Accounts Payable" at bounding box center [240, 109] width 67 height 11
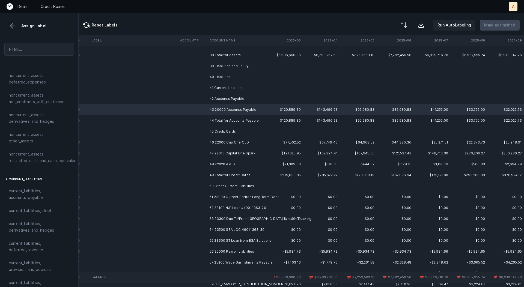
scroll to position [270, 0]
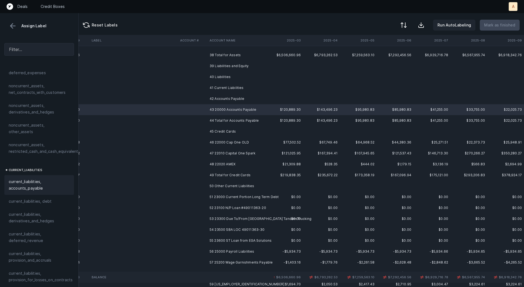
click at [32, 175] on div "current_liabilities, accounts_payable" at bounding box center [39, 185] width 70 height 20
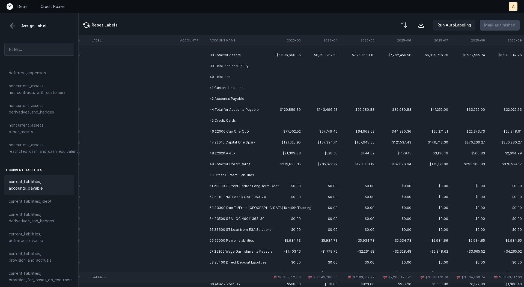
click at [228, 128] on td "46 22000 Cap One OLD" at bounding box center [240, 131] width 67 height 11
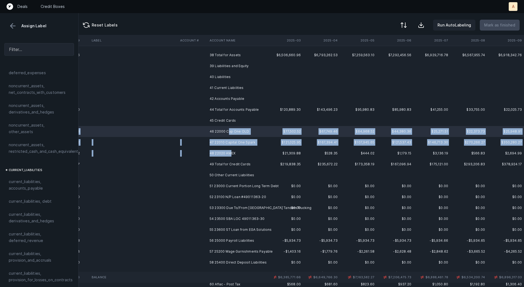
click at [230, 155] on td "48 22020 AMEX" at bounding box center [240, 153] width 67 height 11
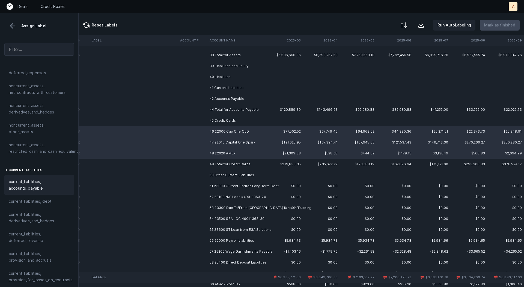
click at [52, 178] on span "current_liabilities, accounts_payable" at bounding box center [39, 184] width 61 height 13
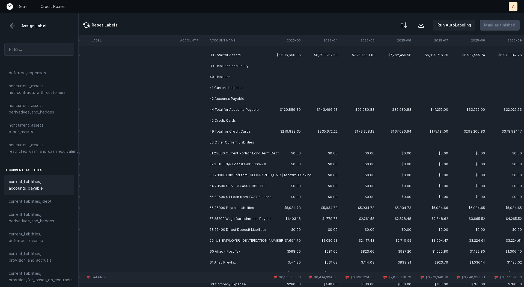
click at [232, 152] on td "51 23000 Current Portion Long Term Debt" at bounding box center [240, 153] width 67 height 11
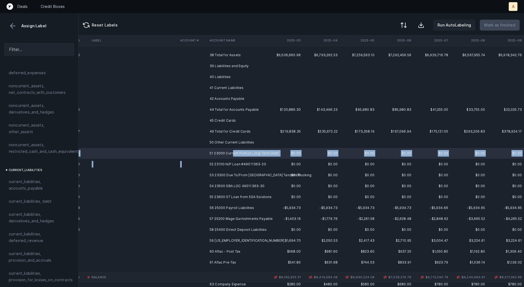
click at [234, 160] on td "52 23100 N/P Loan #49011363-20" at bounding box center [240, 164] width 67 height 11
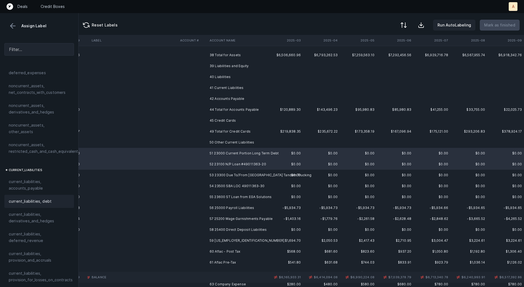
click at [48, 198] on span "current_liabilities, debt" at bounding box center [30, 201] width 43 height 7
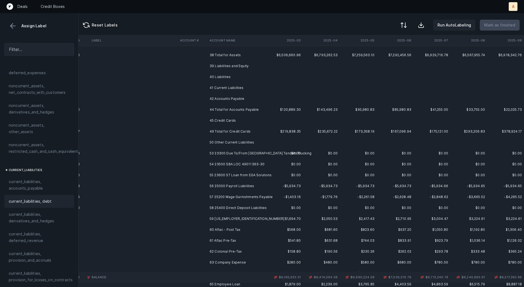
click at [226, 154] on td "53 23300 Due To/From [GEOGRAPHIC_DATA] Tandem Trucking" at bounding box center [240, 153] width 67 height 11
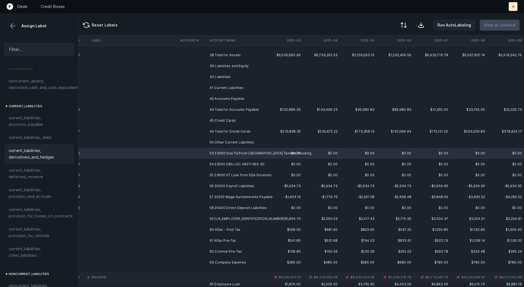
scroll to position [337, 0]
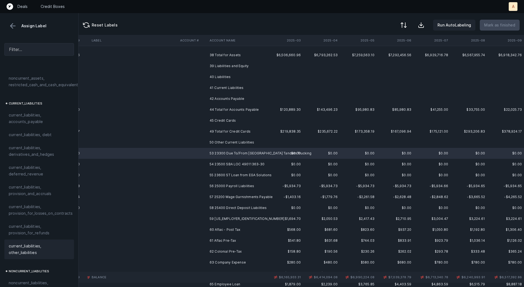
click at [38, 243] on span "current_liabilities, other_liabilities" at bounding box center [39, 249] width 61 height 13
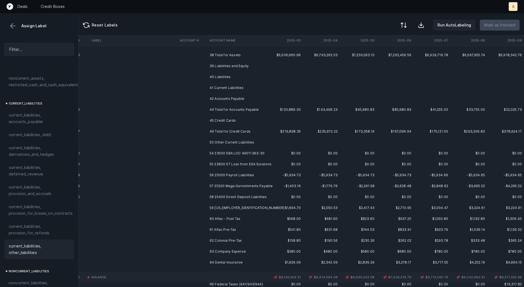
click at [231, 152] on td "54 23500 SBA LOC 49011363-30" at bounding box center [240, 153] width 67 height 11
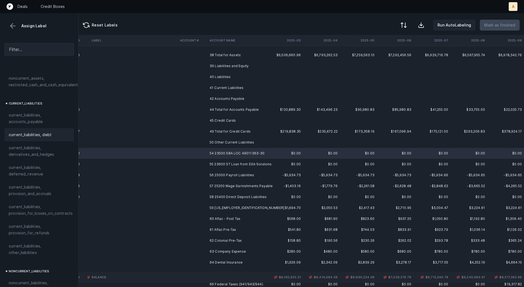
click at [47, 131] on span "current_liabilities, debt" at bounding box center [30, 134] width 43 height 7
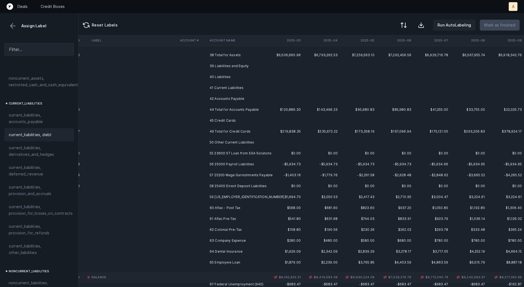
click at [227, 152] on td "55 23600 ST Loan from EGA Solutions" at bounding box center [240, 153] width 67 height 11
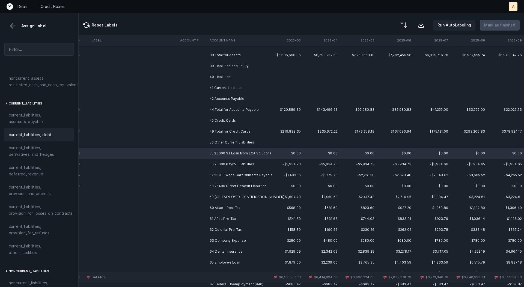
click at [52, 131] on div "current_liabilities, debt" at bounding box center [39, 134] width 61 height 7
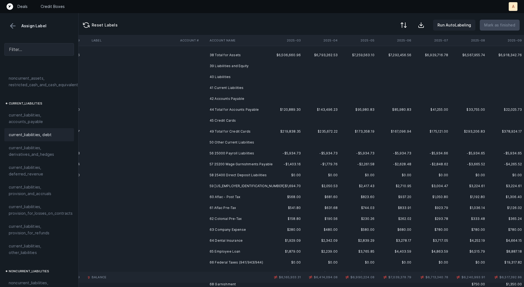
click at [227, 158] on td "56 25000 Payroll Liabilities" at bounding box center [240, 153] width 67 height 11
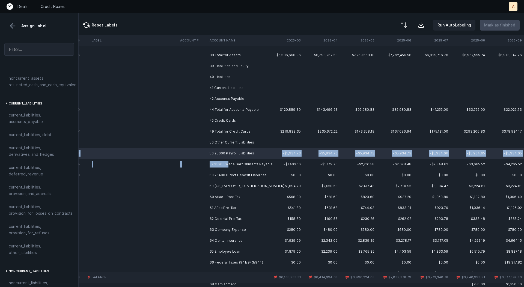
click at [227, 165] on td "57 25200 Wage Garnishments Payable" at bounding box center [240, 164] width 67 height 11
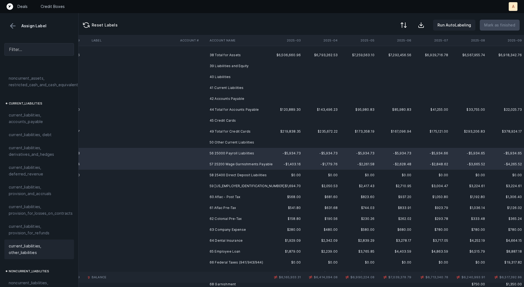
click at [27, 243] on span "current_liabilities, other_liabilities" at bounding box center [39, 249] width 61 height 13
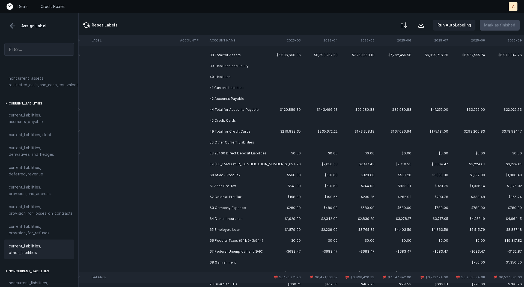
click at [218, 152] on td "58 25400 Direct Deposit Liabilities" at bounding box center [240, 153] width 67 height 11
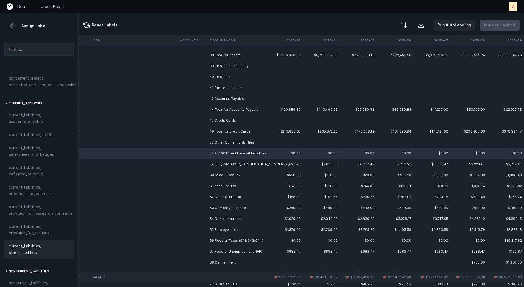
click at [25, 244] on span "current_liabilities, other_liabilities" at bounding box center [39, 249] width 61 height 13
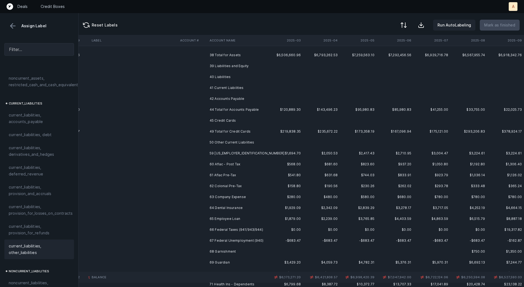
click at [247, 151] on td "59 [US_EMPLOYER_IDENTIFICATION_NUMBER]" at bounding box center [240, 153] width 67 height 11
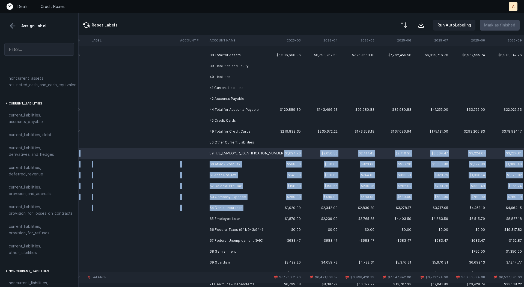
click at [242, 207] on td "64 Dental Insurance" at bounding box center [240, 207] width 67 height 11
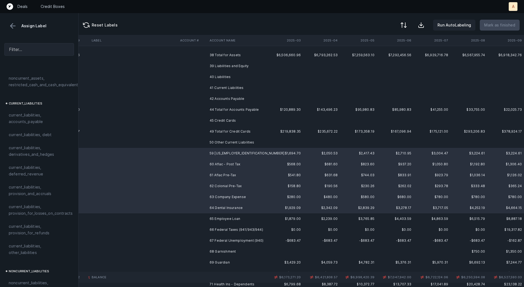
click at [234, 218] on td "65 Employee Loan" at bounding box center [240, 218] width 67 height 11
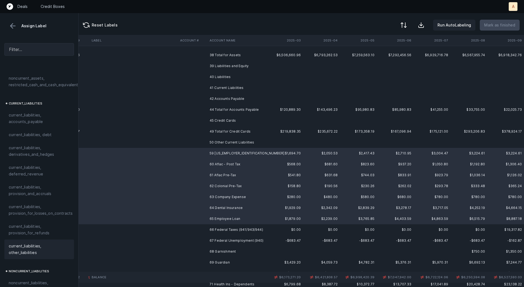
click at [45, 243] on span "current_liabilities, other_liabilities" at bounding box center [39, 249] width 61 height 13
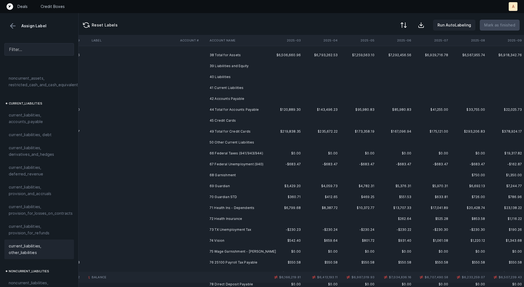
click at [231, 153] on td "66 Federal Taxes (941/943/944)" at bounding box center [240, 153] width 67 height 11
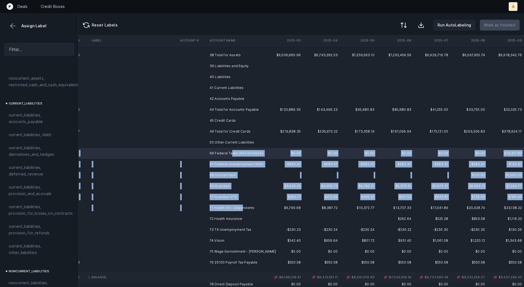
click at [241, 210] on td "71 Health Ins - Dependents" at bounding box center [240, 207] width 67 height 11
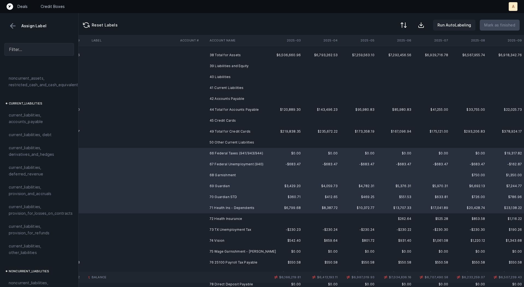
click at [236, 220] on td "72 Health Insurance" at bounding box center [240, 218] width 67 height 11
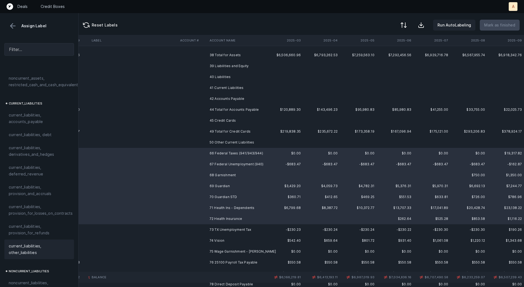
click at [42, 243] on span "current_liabilities, other_liabilities" at bounding box center [39, 249] width 61 height 13
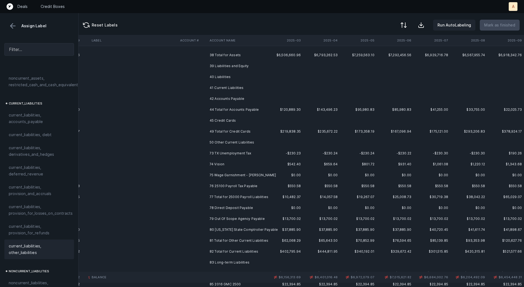
click at [223, 155] on td "73 TX Unemployment Tax" at bounding box center [240, 153] width 67 height 11
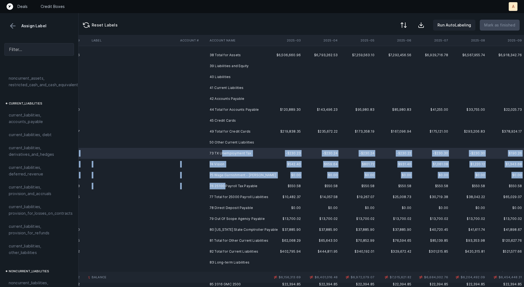
click at [226, 185] on td "76 25100 Payroll Tax Payable" at bounding box center [240, 186] width 67 height 11
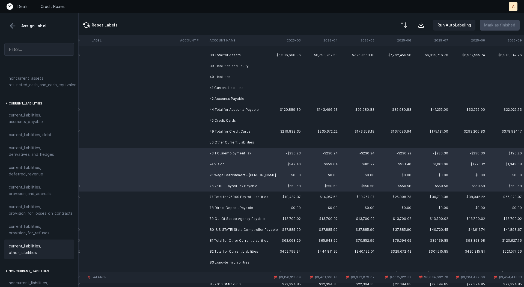
click at [39, 243] on span "current_liabilities, other_liabilities" at bounding box center [39, 249] width 61 height 13
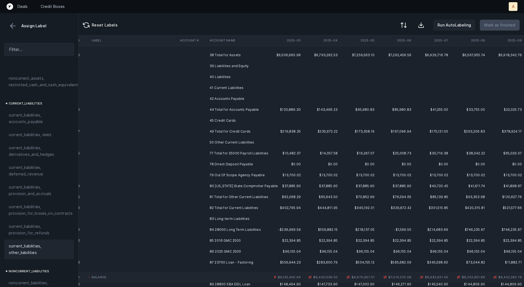
click at [217, 164] on td "78 Direct Deposit Payable" at bounding box center [240, 164] width 67 height 11
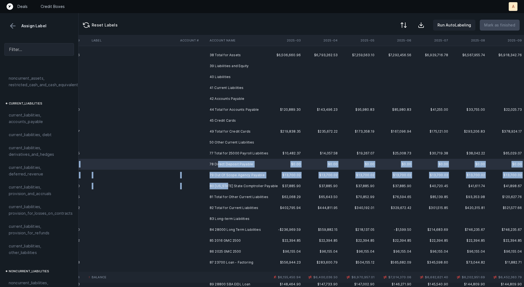
click at [226, 182] on td "80 [US_STATE] State Comptroller Payable" at bounding box center [240, 186] width 67 height 11
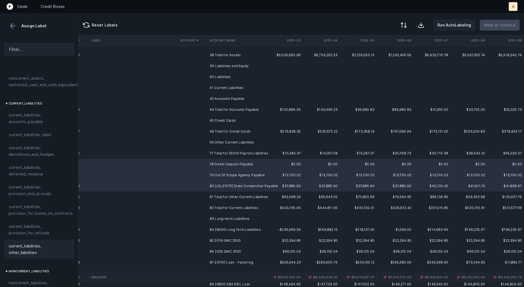
click at [25, 245] on span "current_liabilities, other_liabilities" at bounding box center [39, 249] width 61 height 13
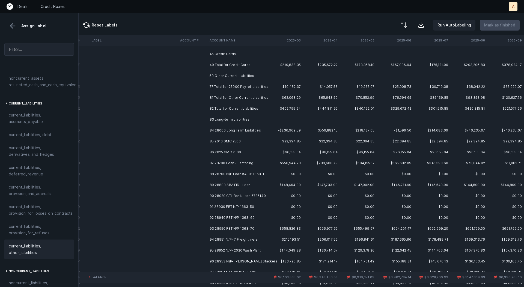
scroll to position [232, 1114]
click at [242, 129] on td "84 28000 Long Term Liabilities" at bounding box center [240, 129] width 67 height 11
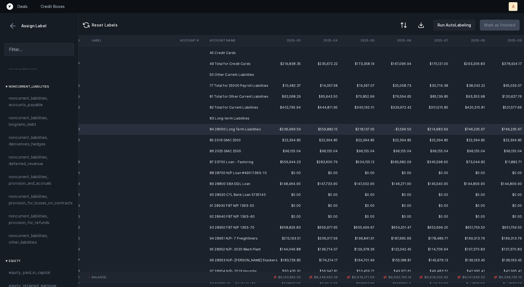
scroll to position [530, 0]
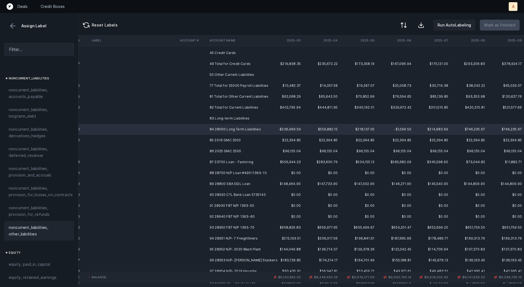
click at [24, 224] on span "noncurrent_liabilities, other_liabilities" at bounding box center [39, 230] width 61 height 13
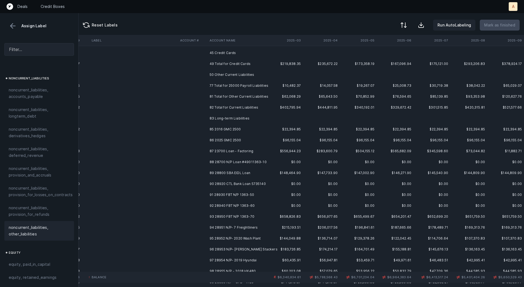
click at [232, 128] on td "85 2016 GMC 2500" at bounding box center [240, 129] width 67 height 11
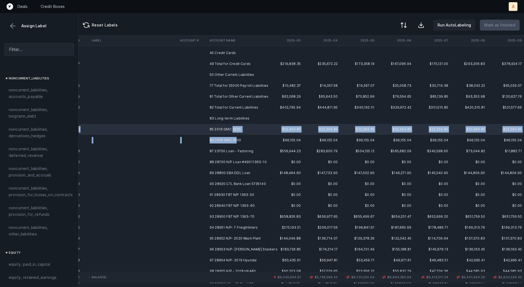
click at [237, 139] on td "86 2025 GMC 2500" at bounding box center [240, 140] width 67 height 11
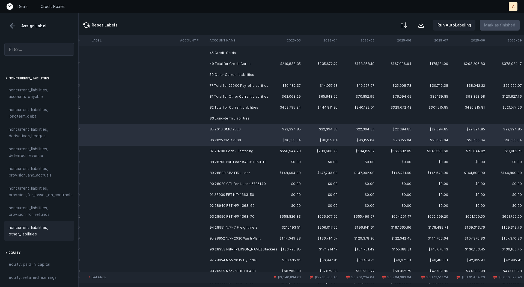
click at [23, 224] on span "noncurrent_liabilities, other_liabilities" at bounding box center [39, 230] width 61 height 13
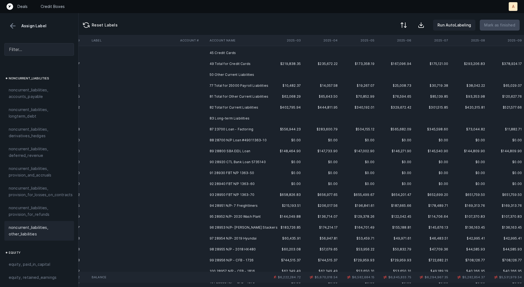
click at [216, 132] on td "87 23700 Loan - Factoring" at bounding box center [240, 129] width 67 height 11
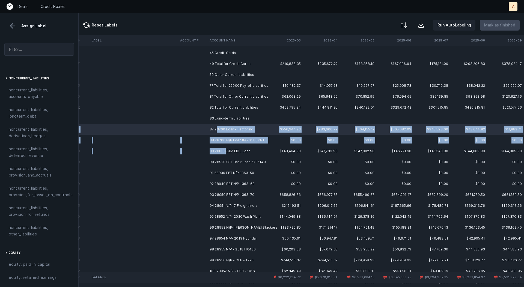
click at [225, 153] on td "89 28800 SBA EIDL Loan" at bounding box center [240, 151] width 67 height 11
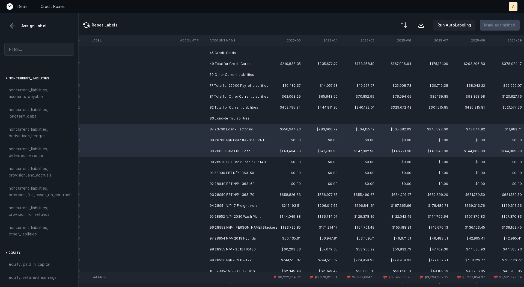
click at [226, 162] on td "90 28920 CTL Bank Loan 5735140" at bounding box center [240, 162] width 67 height 11
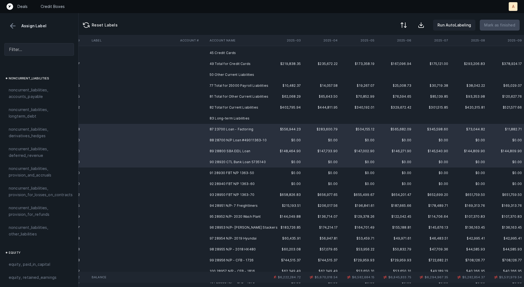
click at [246, 195] on td "93 28950 FBT N/P 1363-70" at bounding box center [240, 194] width 67 height 11
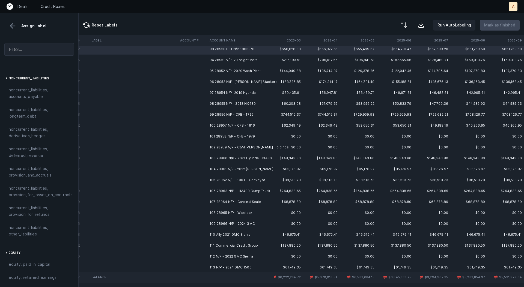
scroll to position [381, 1114]
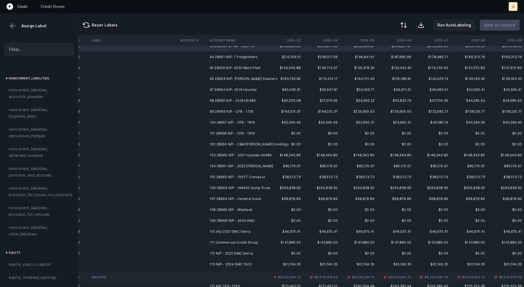
click at [242, 220] on td "109 28966 N/P - 2024 GMC" at bounding box center [240, 220] width 67 height 11
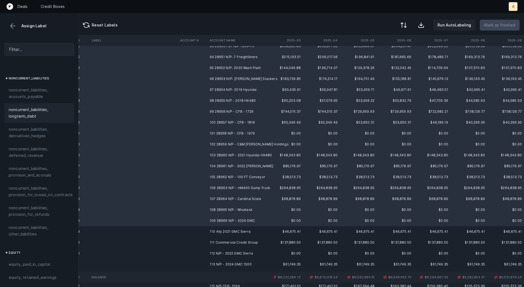
click at [42, 112] on span "noncurrent_liabilities, longterm_debt" at bounding box center [39, 112] width 61 height 13
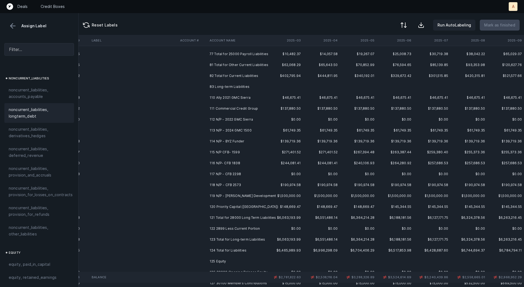
scroll to position [263, 1114]
click at [252, 100] on td "110 Ally 2021 GMC Sierra" at bounding box center [240, 98] width 67 height 11
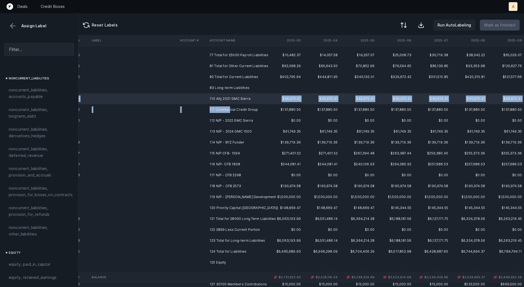
click at [228, 108] on td "111 Commercial Credit Group" at bounding box center [240, 109] width 67 height 11
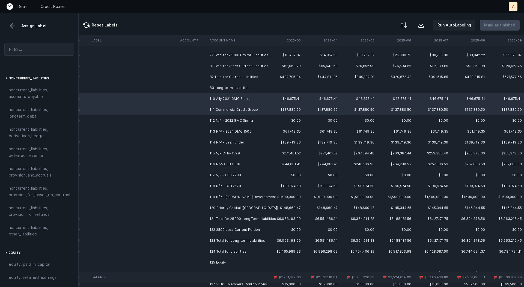
click at [228, 108] on td "111 Commercial Credit Group" at bounding box center [240, 109] width 67 height 11
click at [222, 109] on td "111 Commercial Credit Group" at bounding box center [240, 109] width 67 height 11
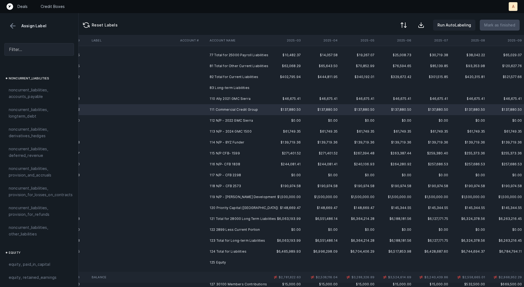
click at [225, 97] on td "110 Ally 2021 GMC Sierra" at bounding box center [240, 98] width 67 height 11
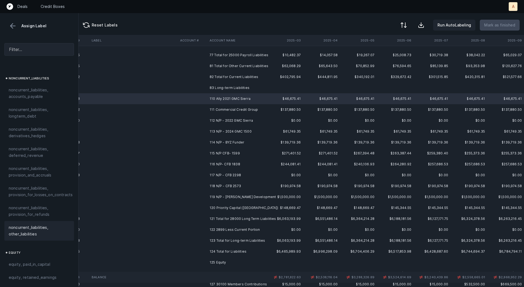
click at [46, 224] on span "noncurrent_liabilities, other_liabilities" at bounding box center [39, 230] width 61 height 13
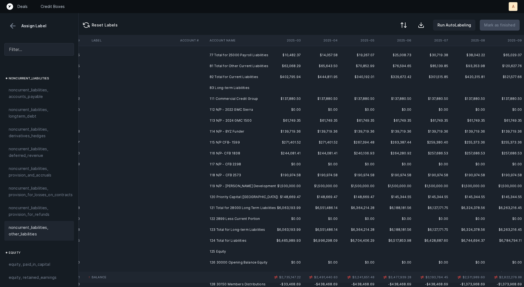
click at [258, 99] on td "111 Commercial Credit Group" at bounding box center [240, 98] width 67 height 11
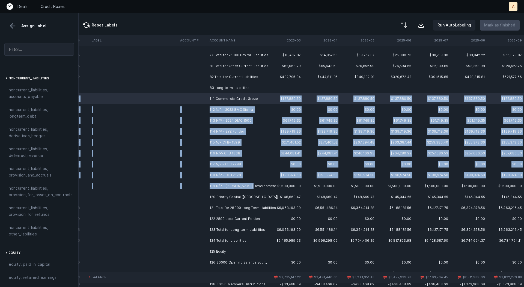
click at [251, 187] on td "119 N/P - [PERSON_NAME] Development" at bounding box center [240, 186] width 67 height 11
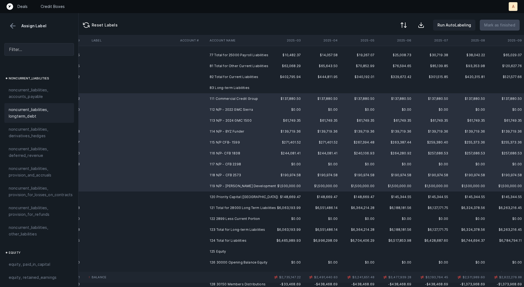
click at [41, 107] on span "noncurrent_liabilities, longterm_debt" at bounding box center [39, 112] width 61 height 13
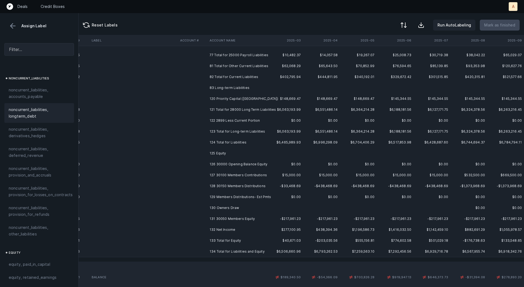
click at [251, 98] on td "120 Priority Capital ([GEOGRAPHIC_DATA])" at bounding box center [240, 98] width 67 height 11
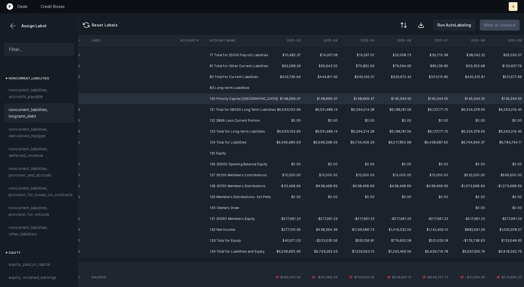
click at [39, 107] on span "noncurrent_liabilities, longterm_debt" at bounding box center [39, 112] width 61 height 13
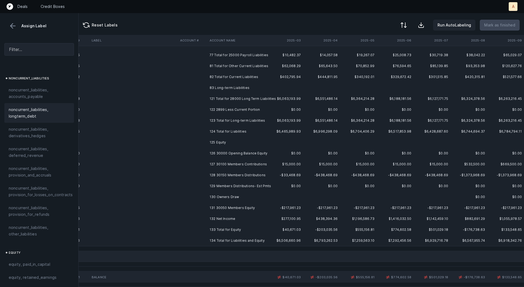
click at [236, 110] on td "122 2899 Less Current Portion" at bounding box center [240, 109] width 67 height 11
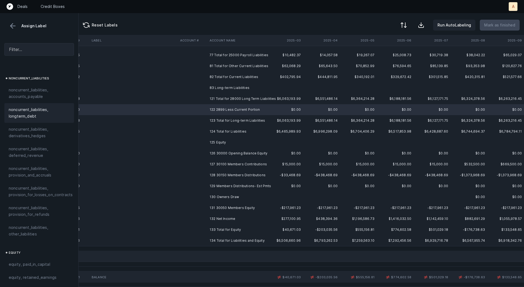
click at [42, 109] on span "noncurrent_liabilities, longterm_debt" at bounding box center [39, 112] width 61 height 13
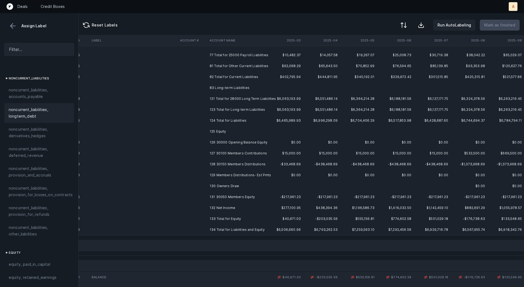
click at [236, 146] on td "126 30000 Opening Balance Equity" at bounding box center [240, 142] width 67 height 11
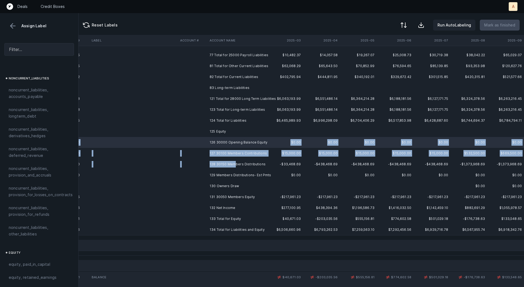
click at [234, 164] on td "128 30150 Members Distributions" at bounding box center [240, 164] width 67 height 11
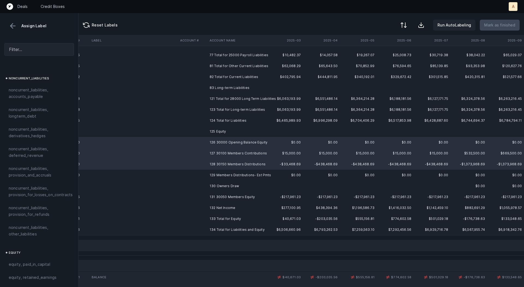
click at [234, 171] on td "129 Members Distributions- Est Pmts" at bounding box center [240, 175] width 67 height 11
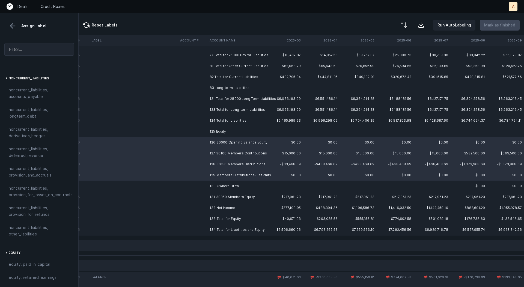
scroll to position [593, 0]
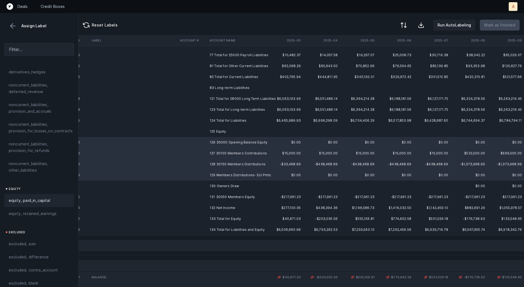
click at [21, 199] on div "equity, paid_in_capital" at bounding box center [39, 200] width 70 height 13
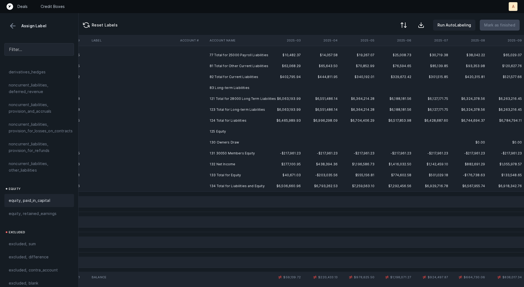
click at [231, 143] on td "130 Owners Draw" at bounding box center [240, 142] width 67 height 11
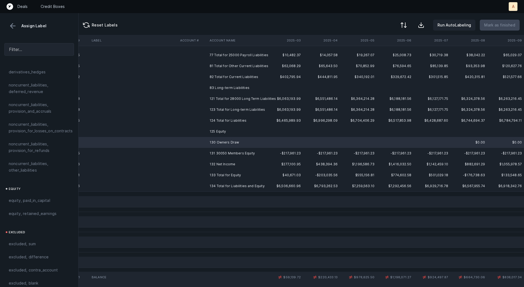
click at [234, 155] on td "131 30050 Members Equity" at bounding box center [240, 153] width 67 height 11
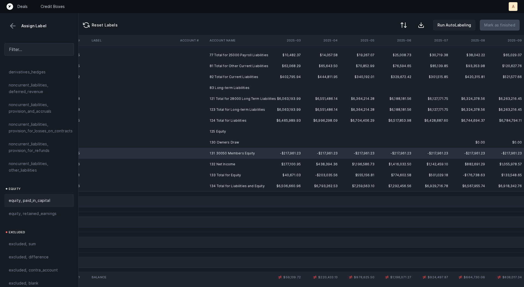
click at [42, 197] on span "equity, paid_in_capital" at bounding box center [29, 200] width 41 height 7
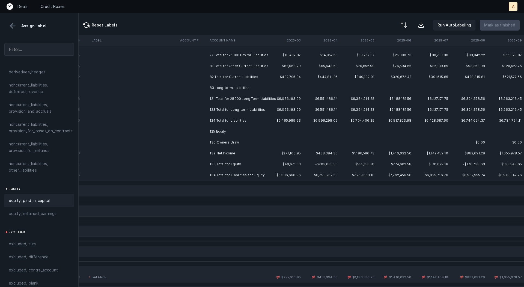
click at [218, 146] on td "130 Owners Draw" at bounding box center [240, 142] width 67 height 11
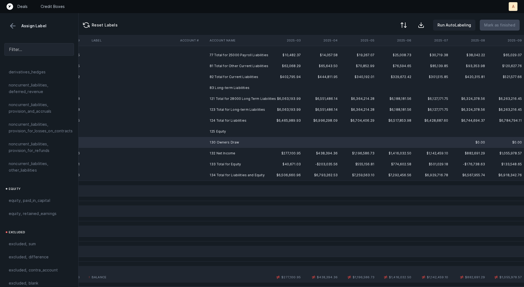
click at [218, 155] on td "132 Net Income" at bounding box center [240, 153] width 67 height 11
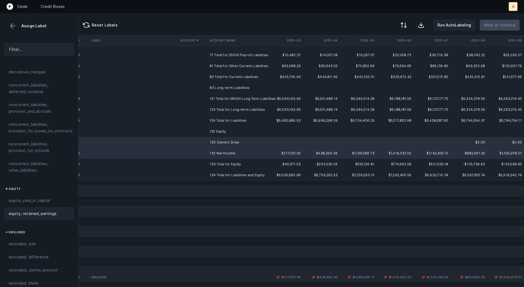
click at [55, 210] on span "equity, retained_earnings" at bounding box center [33, 213] width 48 height 7
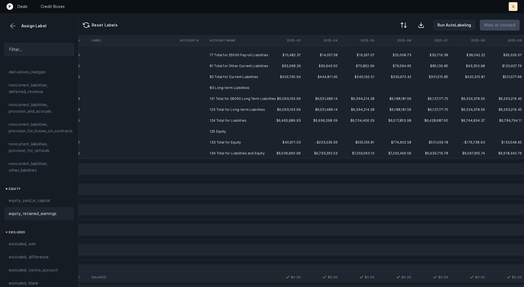
click at [309, 101] on td "$6,551,486.14" at bounding box center [321, 98] width 37 height 11
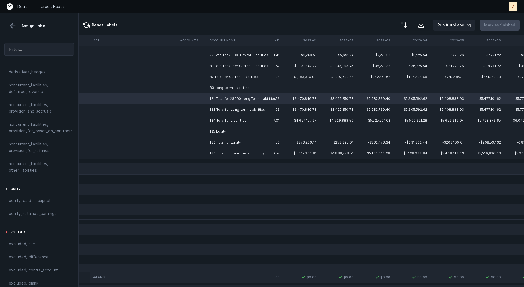
scroll to position [263, 0]
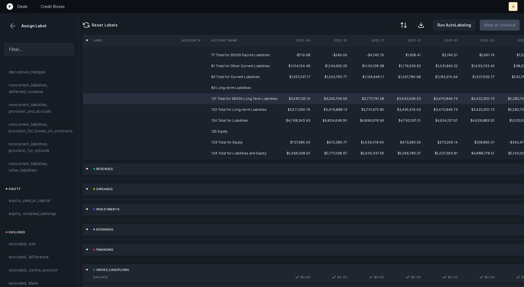
click at [337, 108] on td "$3,479,888.13" at bounding box center [330, 109] width 37 height 11
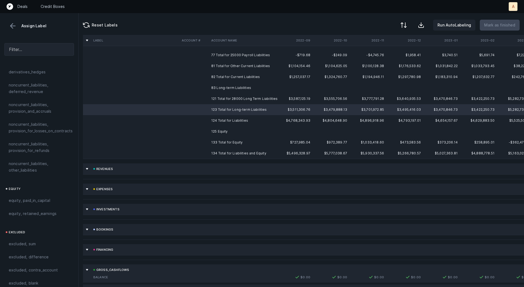
click at [345, 108] on td "$3,479,888.13" at bounding box center [330, 109] width 37 height 11
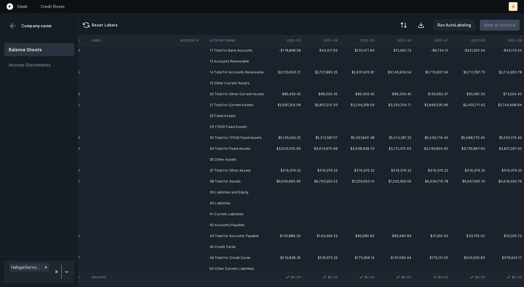
scroll to position [0, 1114]
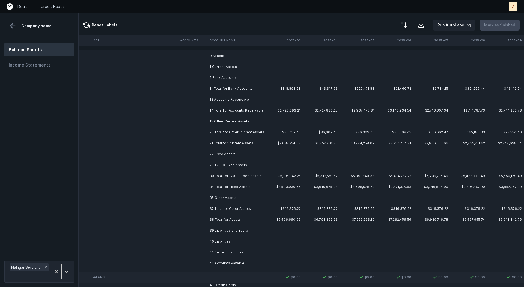
click at [269, 58] on td "0 Assets" at bounding box center [240, 55] width 67 height 11
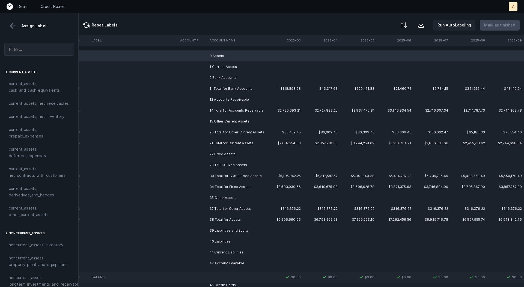
click at [252, 65] on td "1 Current Assets" at bounding box center [240, 66] width 67 height 11
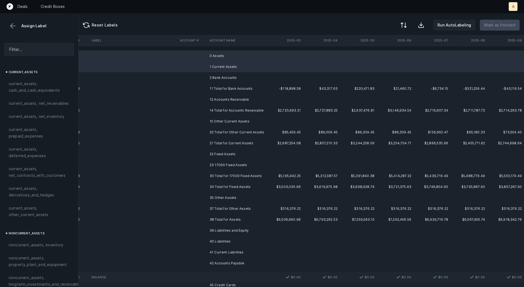
click at [245, 73] on td "2 Bank Accounts" at bounding box center [240, 77] width 67 height 11
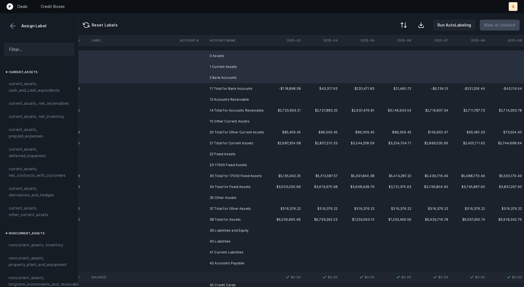
click at [240, 97] on td "12 Accounts Receivable" at bounding box center [240, 99] width 67 height 11
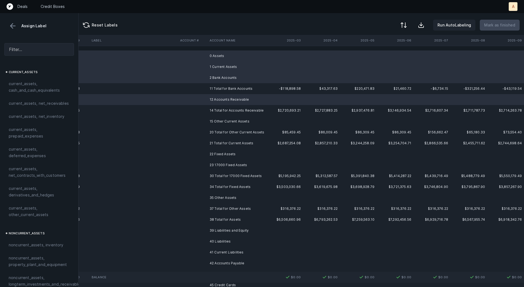
click at [236, 118] on td "15 Other Current Assets" at bounding box center [240, 121] width 67 height 11
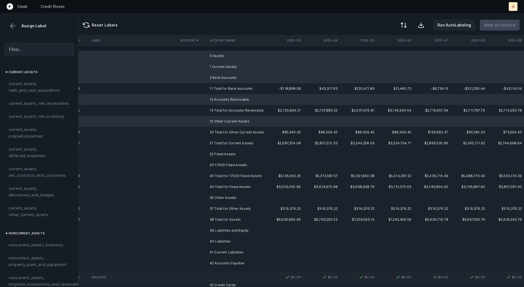
click at [226, 153] on td "22 Fixed Assets" at bounding box center [240, 154] width 67 height 11
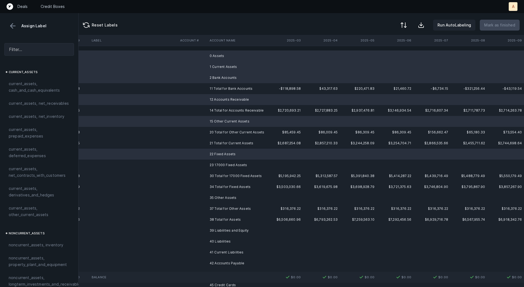
click at [224, 164] on td "23 17000 Fixed Assets" at bounding box center [240, 165] width 67 height 11
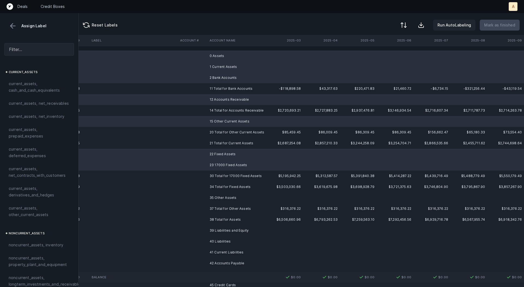
click at [220, 196] on td "35 Other Assets" at bounding box center [240, 197] width 67 height 11
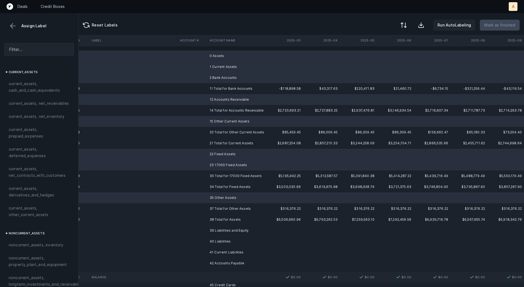
click at [218, 230] on td "39 Liabilities and Equity" at bounding box center [240, 230] width 67 height 11
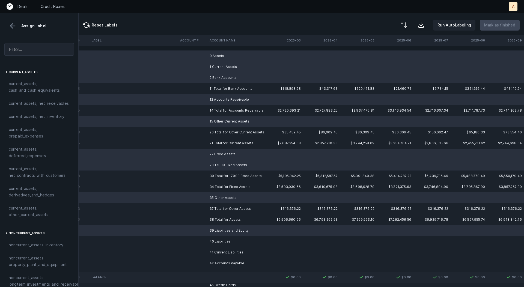
click at [215, 242] on td "40 Liabilities" at bounding box center [240, 241] width 67 height 11
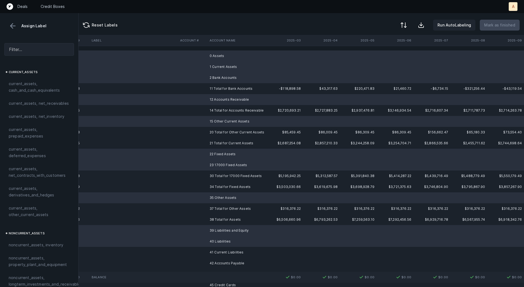
click at [214, 253] on td "41 Current Liabilities" at bounding box center [240, 252] width 67 height 11
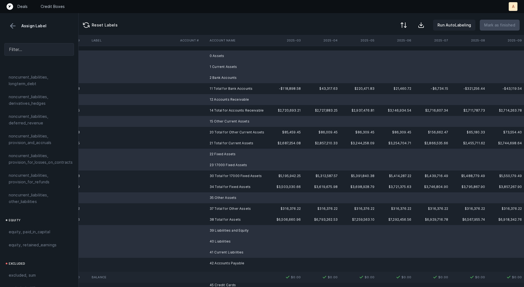
scroll to position [593, 0]
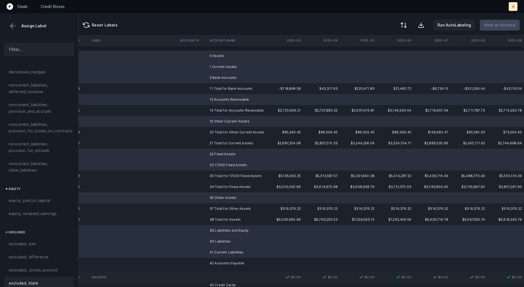
click at [37, 280] on span "excluded, blank" at bounding box center [23, 283] width 29 height 7
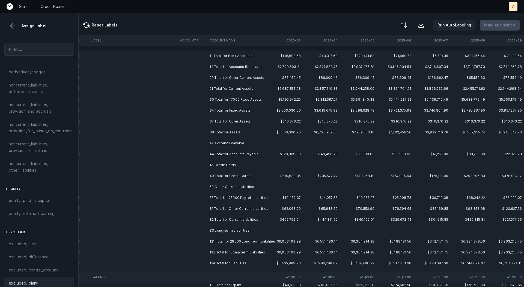
click at [229, 144] on td "42 Accounts Payable" at bounding box center [240, 143] width 67 height 11
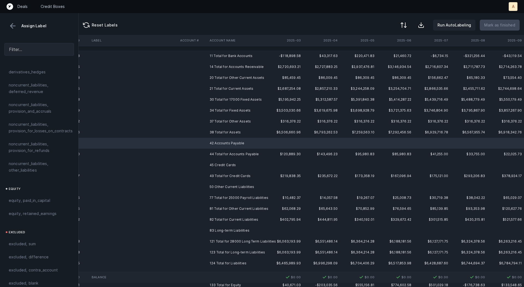
click at [224, 165] on td "45 Credit Cards" at bounding box center [240, 165] width 67 height 11
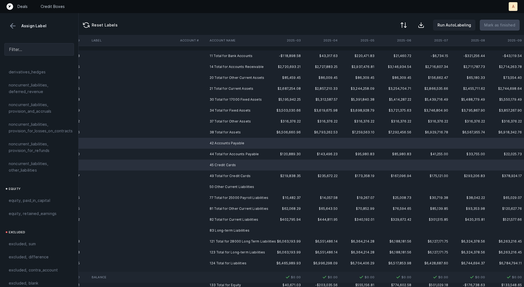
click at [223, 189] on td "50 Other Current Liabilities" at bounding box center [240, 186] width 67 height 11
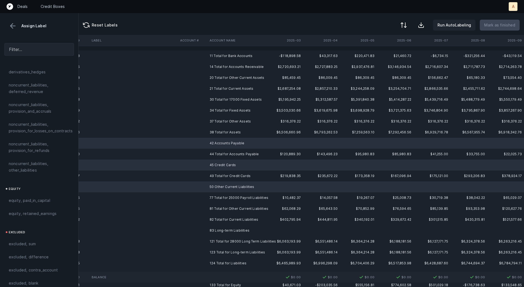
click at [223, 230] on td "83 Long-term Liabilities" at bounding box center [240, 230] width 67 height 11
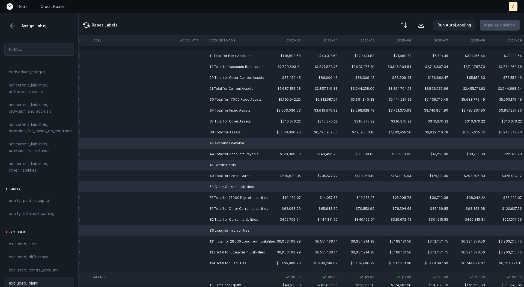
click at [39, 280] on div "excluded, blank" at bounding box center [39, 283] width 61 height 7
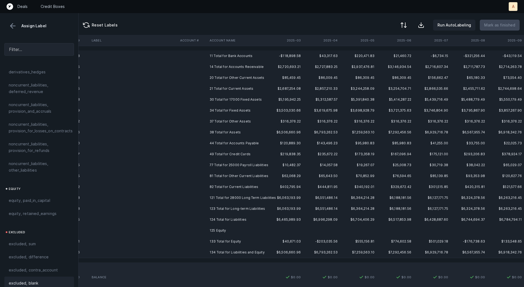
click at [213, 228] on td "125 Equity" at bounding box center [240, 230] width 67 height 11
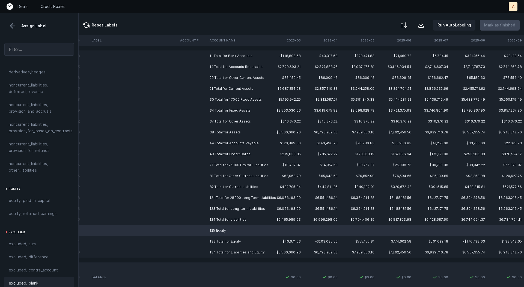
click at [40, 280] on div "excluded, blank" at bounding box center [39, 283] width 61 height 7
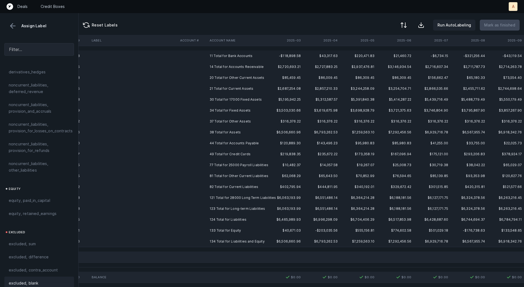
click at [221, 55] on td "11 Total for Bank Accounts" at bounding box center [240, 55] width 67 height 11
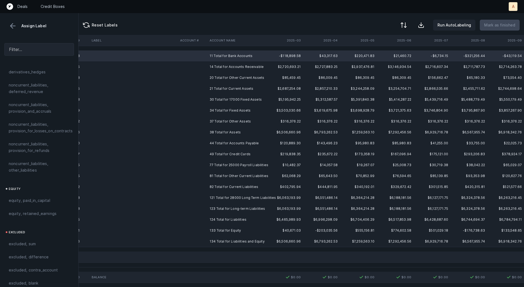
click at [228, 241] on td "134 Total for Liabilities and Equity" at bounding box center [240, 241] width 67 height 11
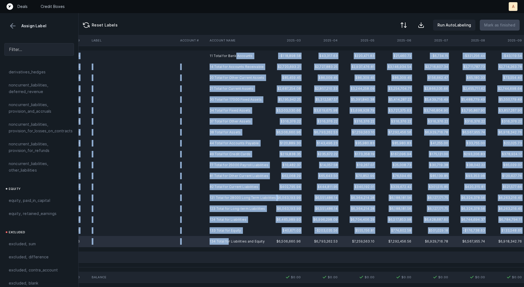
click at [236, 57] on td "11 Total for Bank Accounts" at bounding box center [240, 55] width 67 height 11
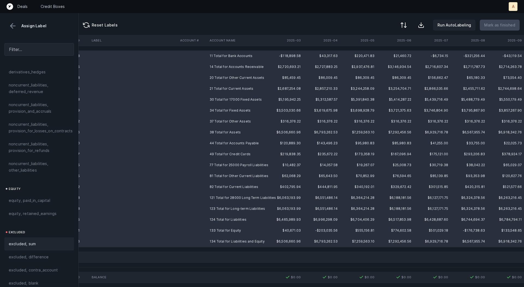
click at [34, 241] on span "excluded, sum" at bounding box center [22, 244] width 27 height 7
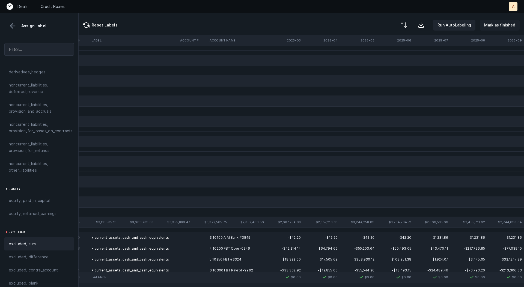
click at [499, 24] on p "Mark as finished" at bounding box center [499, 25] width 31 height 7
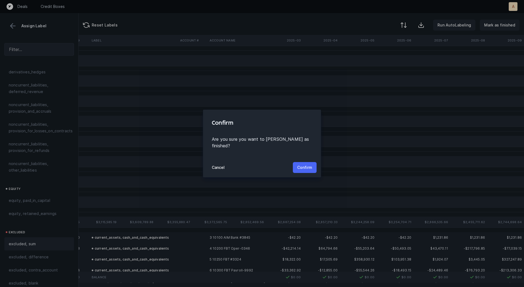
click at [303, 164] on p "Confirm" at bounding box center [304, 167] width 15 height 7
